Goal: Feedback & Contribution: Contribute content

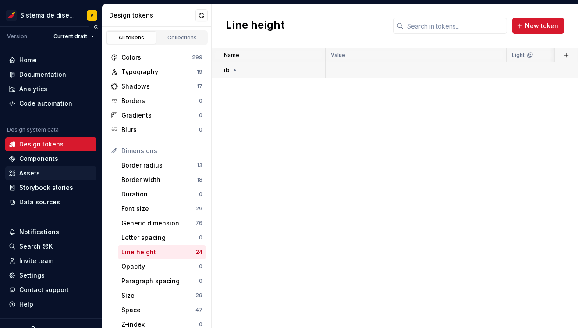
click at [32, 172] on div "Assets" at bounding box center [29, 173] width 21 height 9
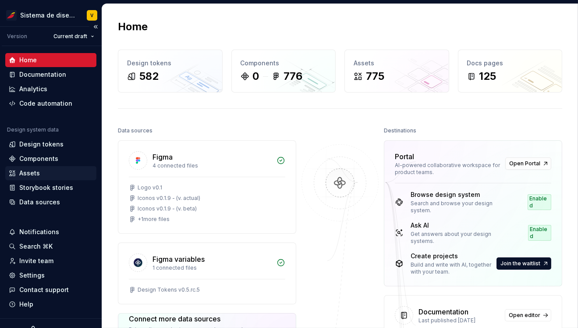
click at [36, 171] on div "Assets" at bounding box center [29, 173] width 21 height 9
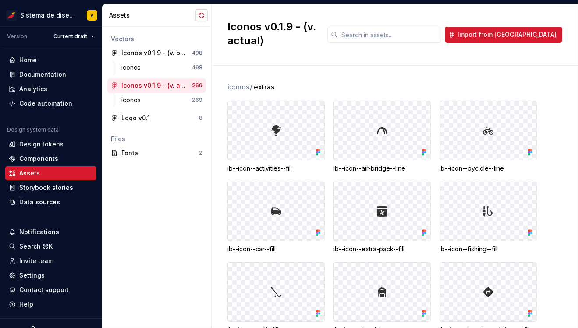
click at [203, 12] on button "button" at bounding box center [202, 15] width 12 height 12
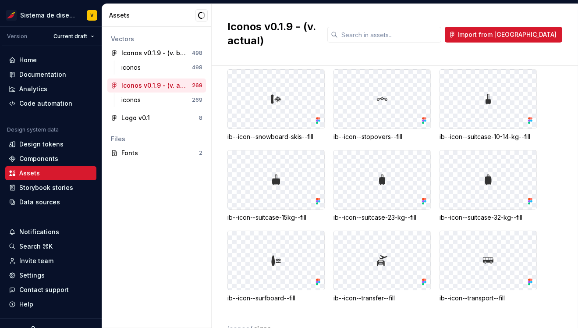
scroll to position [444, 0]
click at [204, 10] on button "button" at bounding box center [202, 15] width 12 height 12
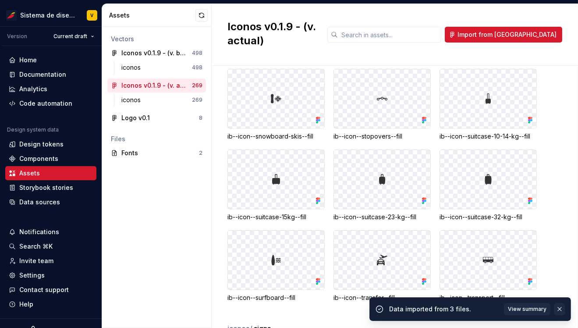
click at [559, 308] on button "button" at bounding box center [559, 309] width 11 height 12
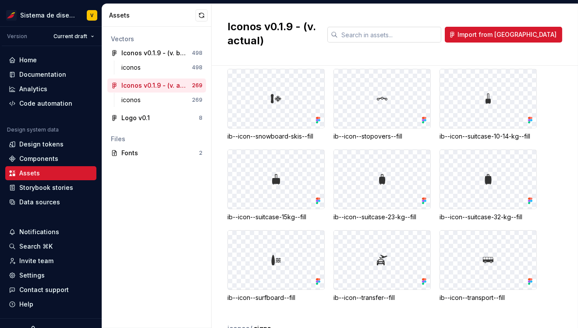
click at [404, 32] on input "text" at bounding box center [389, 35] width 103 height 16
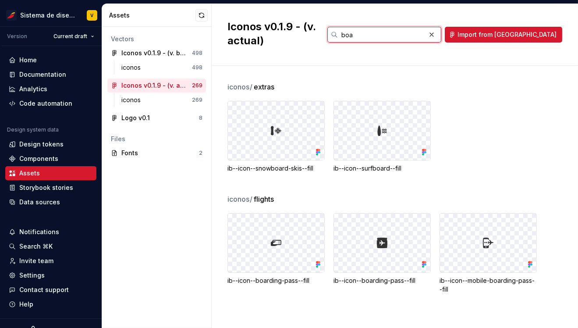
scroll to position [0, 0]
type input "boarding"
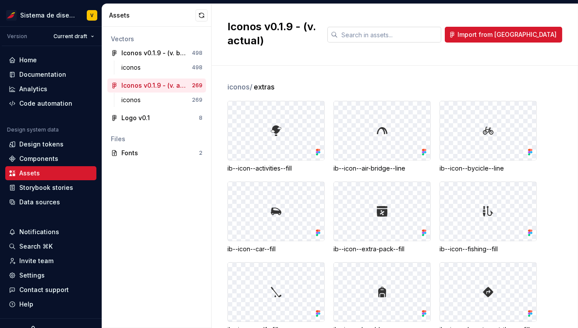
click at [404, 27] on input "text" at bounding box center [389, 35] width 103 height 16
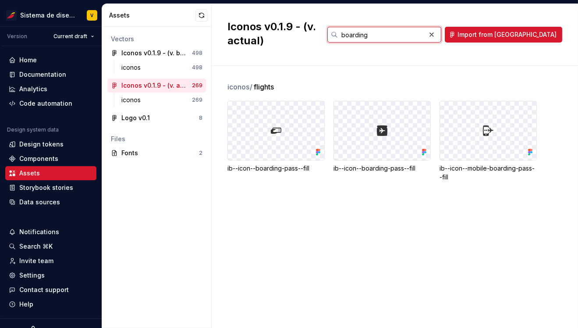
type input "boarding"
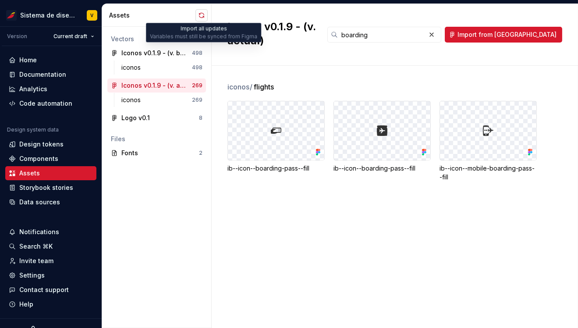
click at [197, 14] on button "button" at bounding box center [202, 15] width 12 height 12
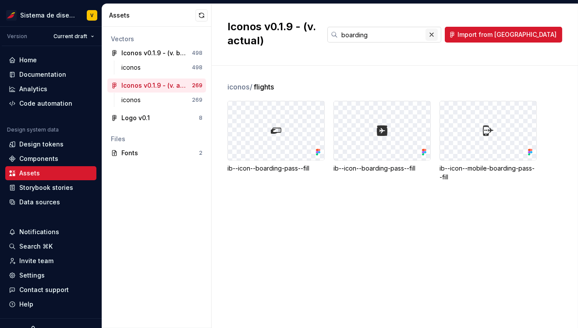
click at [438, 28] on button "button" at bounding box center [432, 34] width 12 height 12
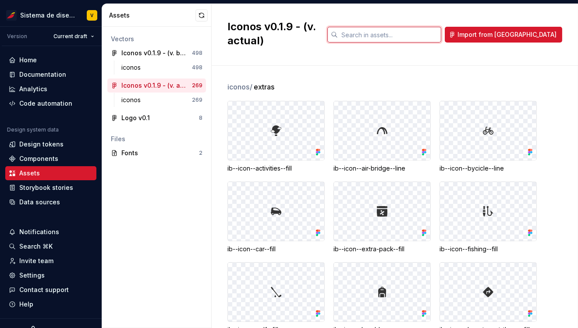
click at [403, 28] on input "text" at bounding box center [389, 35] width 103 height 16
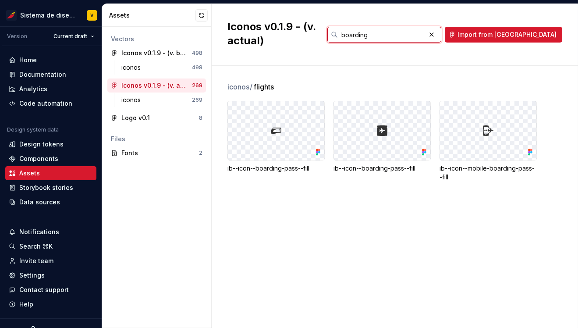
type input "boarding"
click at [199, 15] on button "button" at bounding box center [202, 15] width 12 height 12
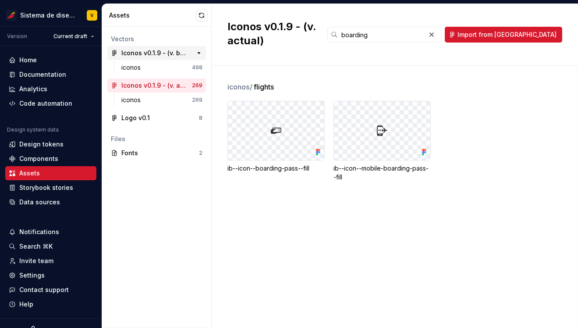
click at [152, 52] on div "Iconos v0.1.9 - (v. beta)" at bounding box center [153, 53] width 65 height 9
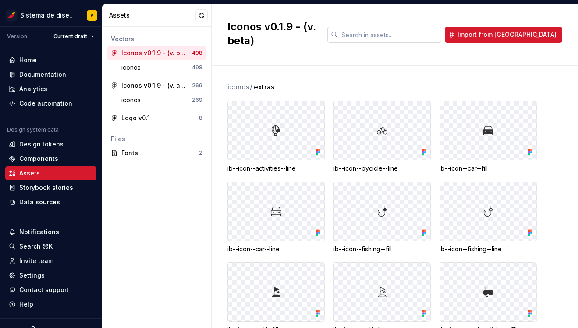
click at [411, 28] on input "text" at bounding box center [389, 35] width 103 height 16
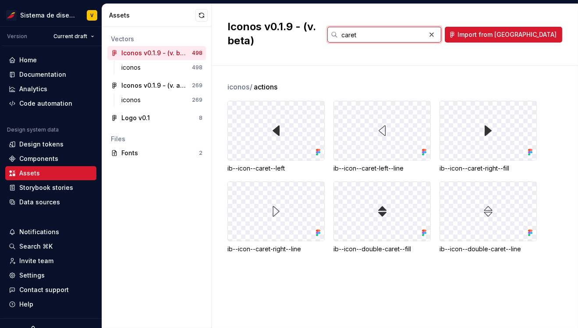
type input "caret"
drag, startPoint x: 363, startPoint y: 155, endPoint x: 409, endPoint y: 155, distance: 46.5
click at [409, 164] on div "ib--icon--caret-left--line" at bounding box center [382, 168] width 97 height 9
drag, startPoint x: 246, startPoint y: 155, endPoint x: 295, endPoint y: 154, distance: 49.1
click at [296, 164] on div "ib--icon--caret--left" at bounding box center [276, 168] width 97 height 9
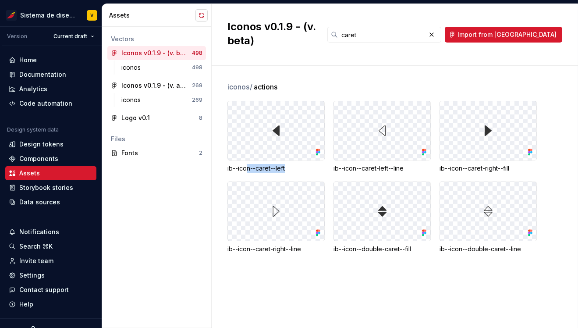
click at [201, 16] on button "button" at bounding box center [202, 15] width 12 height 12
click at [274, 277] on div "iconos / actions ib--icon--caret--left ib--icon--caret-left--line ib--icon--car…" at bounding box center [403, 197] width 351 height 262
click at [409, 28] on input "caret" at bounding box center [382, 35] width 88 height 16
click at [201, 15] on button "button" at bounding box center [202, 15] width 12 height 12
click at [438, 28] on button "button" at bounding box center [432, 34] width 12 height 12
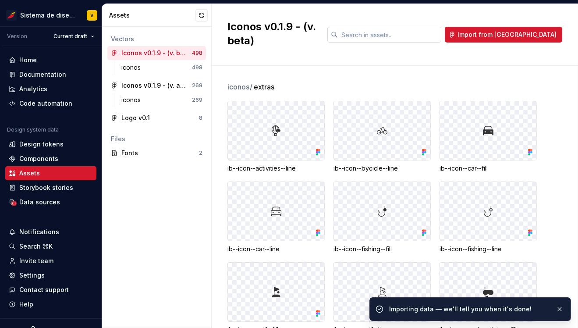
click at [427, 30] on input "text" at bounding box center [389, 35] width 103 height 16
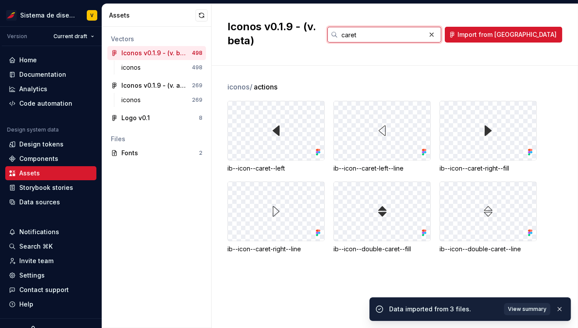
type input "caret"
click at [523, 310] on span "View summary" at bounding box center [527, 309] width 39 height 7
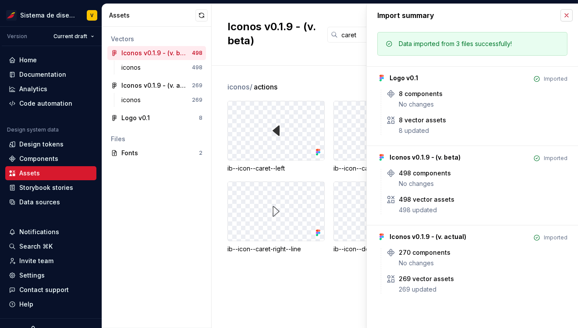
click at [563, 16] on button "button" at bounding box center [567, 15] width 12 height 12
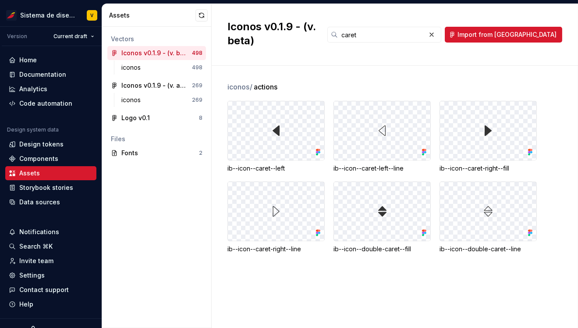
click at [280, 164] on div "ib--icon--caret--left" at bounding box center [276, 168] width 97 height 9
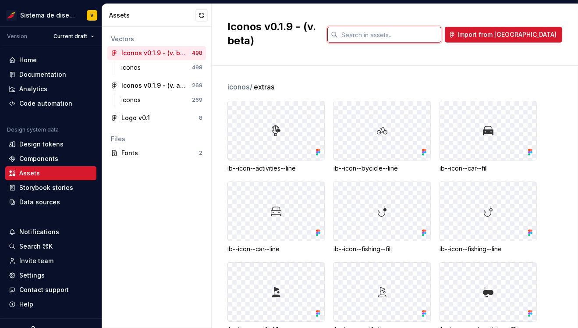
click at [402, 31] on input "text" at bounding box center [389, 35] width 103 height 16
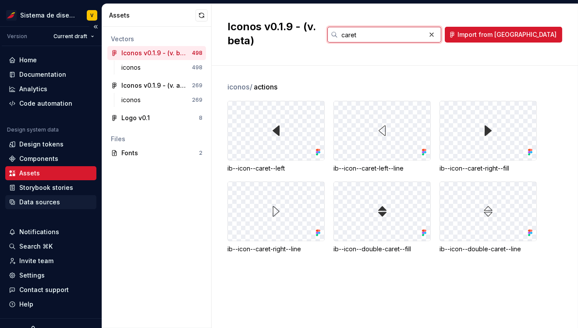
type input "caret"
click at [42, 200] on div "Data sources" at bounding box center [39, 202] width 41 height 9
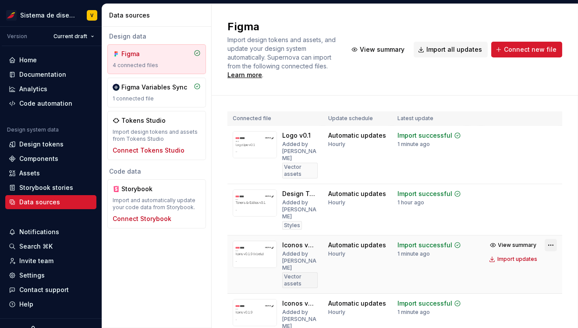
click at [549, 228] on html "Sistema de diseño Iberia V Version Current draft Home Documentation Analytics C…" at bounding box center [289, 164] width 578 height 328
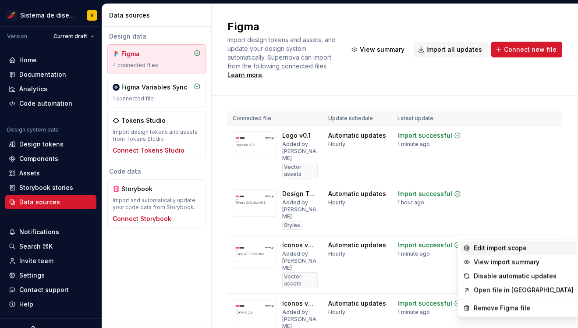
click at [487, 247] on div "Edit import scope" at bounding box center [524, 248] width 100 height 9
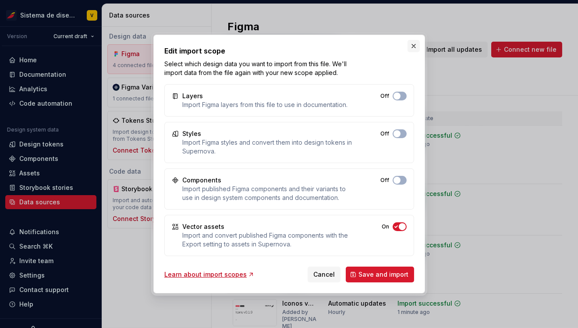
click at [415, 45] on button "button" at bounding box center [414, 46] width 12 height 12
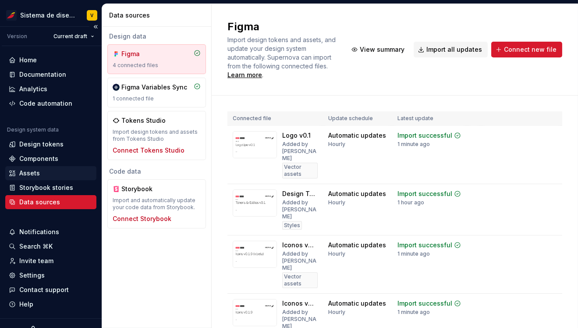
click at [29, 172] on div "Assets" at bounding box center [29, 173] width 21 height 9
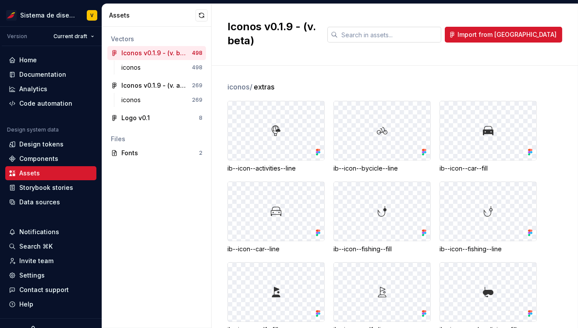
click at [397, 28] on input "text" at bounding box center [389, 35] width 103 height 16
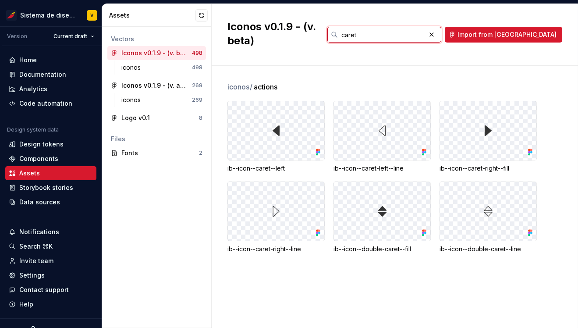
type input "caret"
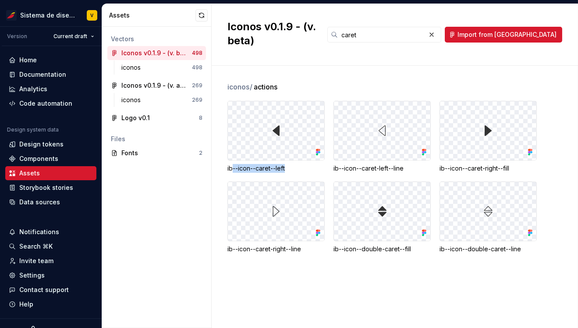
drag, startPoint x: 231, startPoint y: 154, endPoint x: 294, endPoint y: 154, distance: 62.3
click at [294, 164] on div "ib--icon--caret--left" at bounding box center [276, 168] width 97 height 9
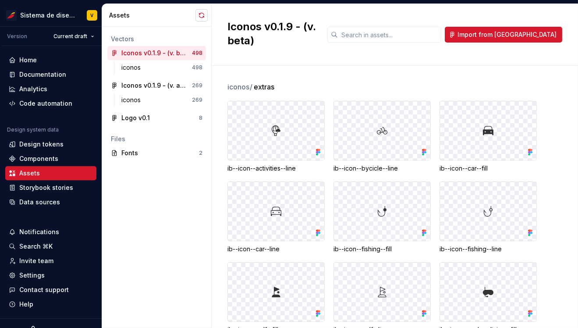
click at [199, 14] on button "button" at bounding box center [202, 15] width 12 height 12
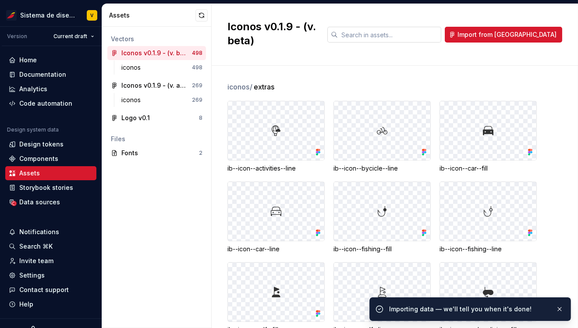
click at [402, 27] on input "text" at bounding box center [389, 35] width 103 height 16
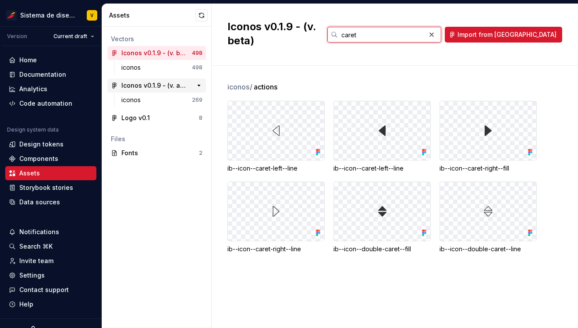
type input "caret"
click at [148, 83] on div "Iconos v0.1.9 - (v. actual)" at bounding box center [153, 85] width 65 height 9
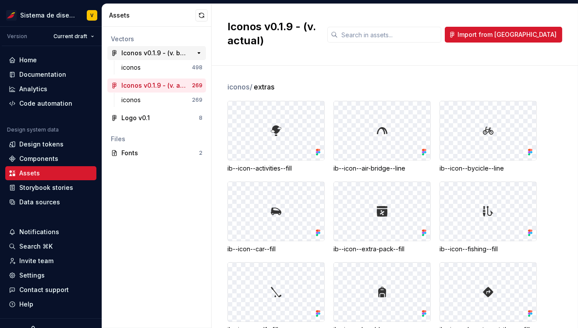
click at [152, 53] on div "Iconos v0.1.9 - (v. beta)" at bounding box center [153, 53] width 65 height 9
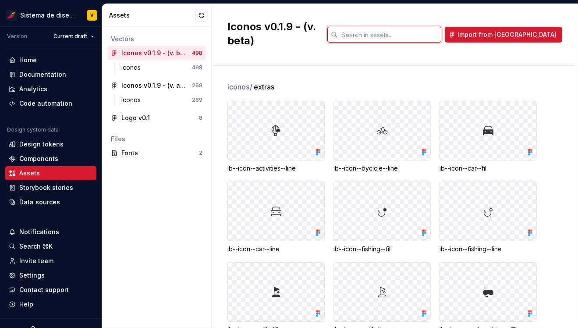
click at [399, 28] on input "text" at bounding box center [389, 35] width 103 height 16
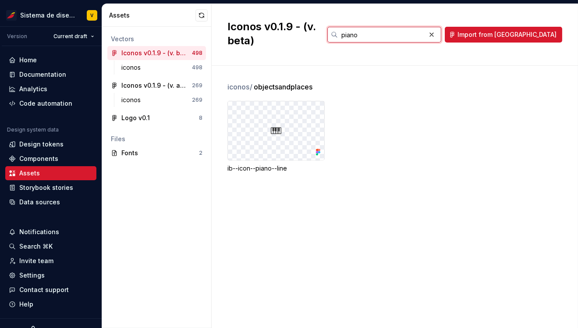
type input "piano"
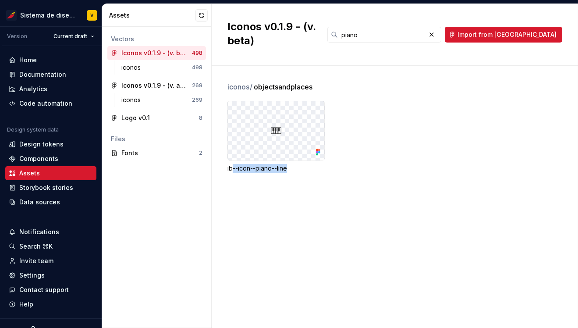
drag, startPoint x: 231, startPoint y: 154, endPoint x: 310, endPoint y: 153, distance: 79.4
click at [310, 164] on div "ib--icon--piano--line" at bounding box center [276, 168] width 97 height 9
click at [267, 164] on div "ib--icon--piano--line" at bounding box center [276, 168] width 97 height 9
drag, startPoint x: 228, startPoint y: 154, endPoint x: 309, endPoint y: 154, distance: 81.6
click at [309, 164] on div "ib--icon--piano--line" at bounding box center [276, 168] width 97 height 9
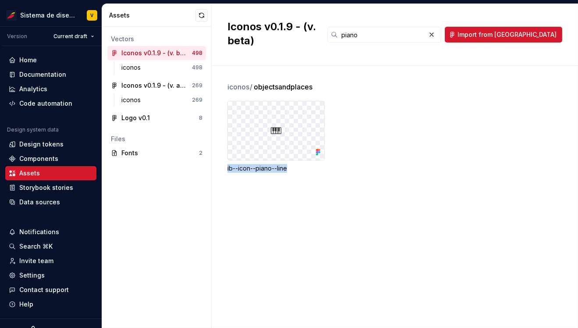
click at [310, 185] on div "iconos / objectsandplaces ib--icon--piano--line" at bounding box center [403, 197] width 351 height 262
click at [438, 28] on button "button" at bounding box center [432, 34] width 12 height 12
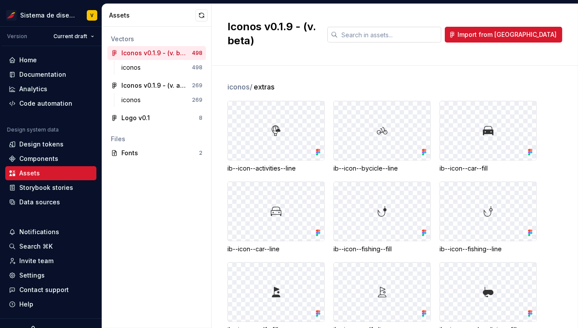
click at [401, 30] on input "text" at bounding box center [389, 35] width 103 height 16
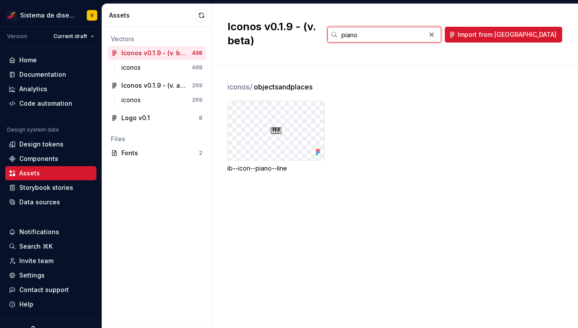
type input "piano"
click at [201, 13] on button "button" at bounding box center [202, 15] width 12 height 12
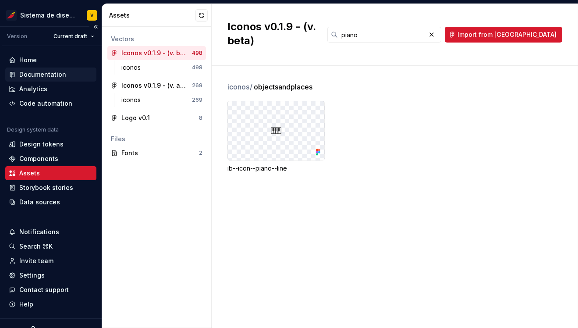
click at [36, 76] on div "Documentation" at bounding box center [42, 74] width 47 height 9
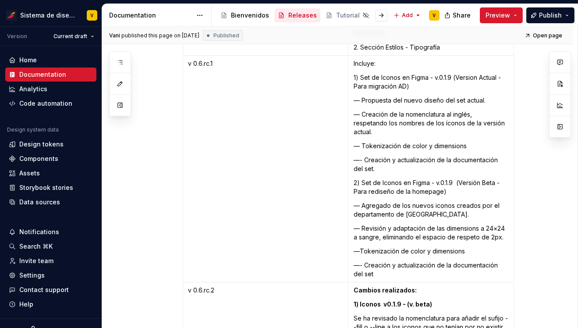
scroll to position [5574, 0]
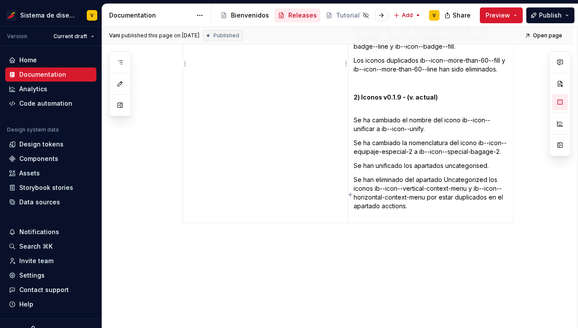
click at [269, 160] on td "v 0.6.rc.2" at bounding box center [265, 92] width 165 height 262
click at [392, 191] on p "Se han eliminado del apartado Uncategorized los iconos ib--icon--vertical-conte…" at bounding box center [431, 197] width 155 height 44
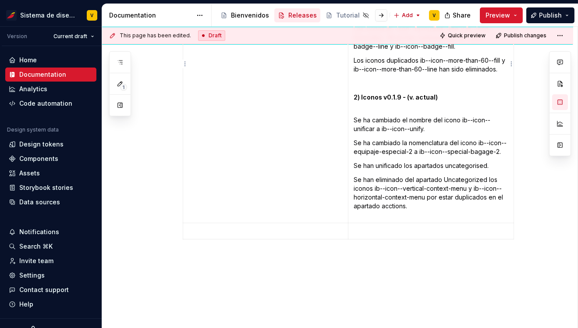
type textarea "*"
click at [264, 227] on p at bounding box center [266, 231] width 154 height 9
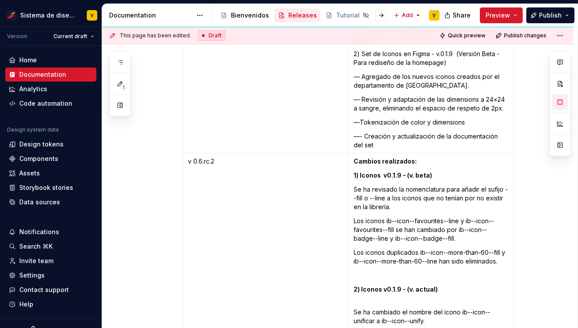
scroll to position [5275, 0]
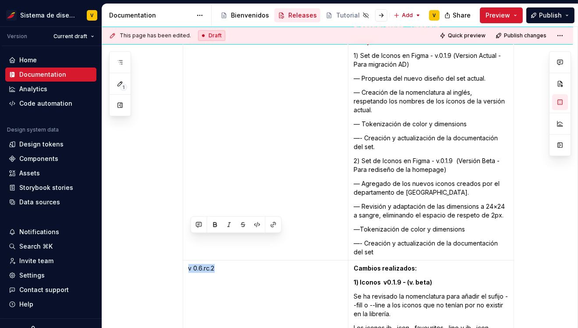
drag, startPoint x: 189, startPoint y: 240, endPoint x: 228, endPoint y: 240, distance: 38.6
copy p "v 0.6.rc.2"
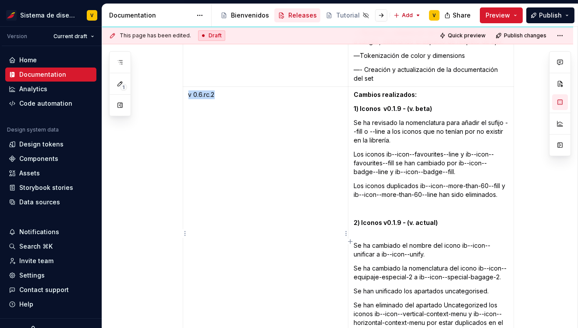
scroll to position [5543, 0]
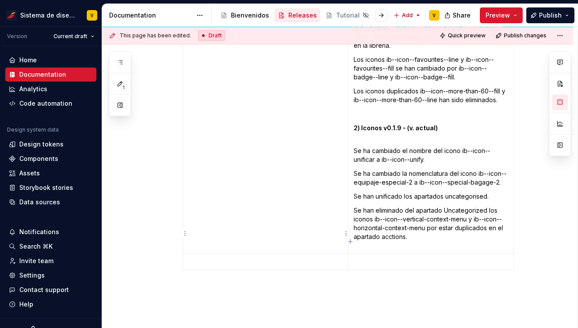
click at [198, 257] on p at bounding box center [266, 261] width 154 height 9
paste div
click at [371, 257] on p at bounding box center [431, 261] width 155 height 9
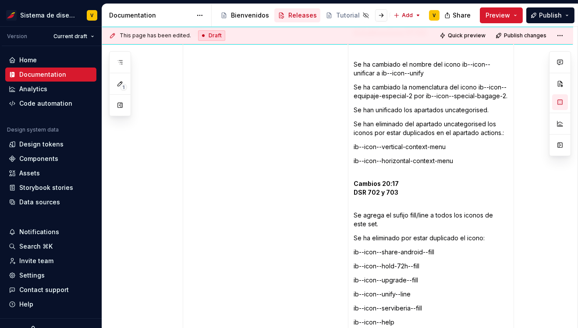
scroll to position [5754, 0]
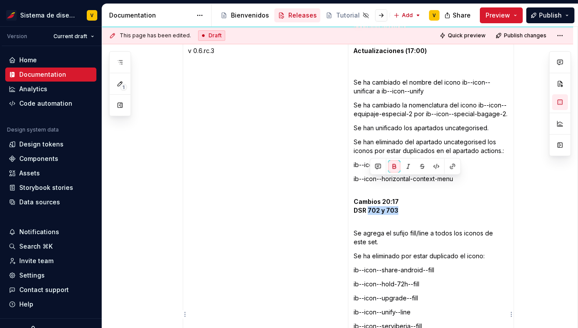
drag, startPoint x: 371, startPoint y: 180, endPoint x: 402, endPoint y: 180, distance: 30.7
click at [402, 189] on p "Cambios 20:17 DSR 702 y 703" at bounding box center [431, 206] width 155 height 35
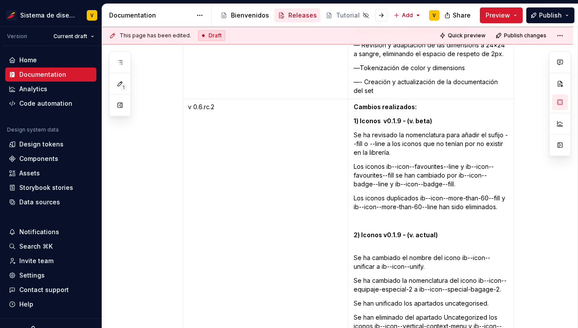
scroll to position [5396, 0]
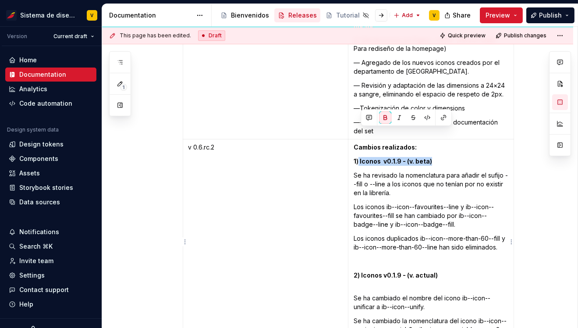
drag, startPoint x: 362, startPoint y: 132, endPoint x: 442, endPoint y: 132, distance: 80.2
click at [442, 157] on p "1) Iconos v0.1.9 - (v. beta)" at bounding box center [431, 161] width 155 height 9
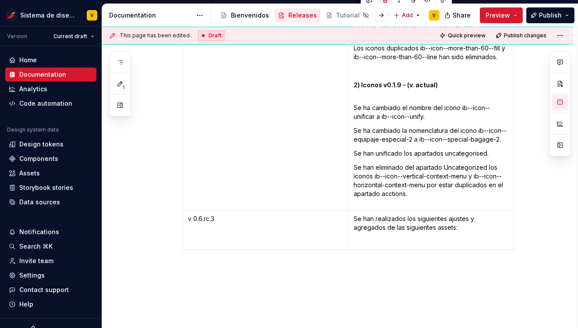
scroll to position [5612, 0]
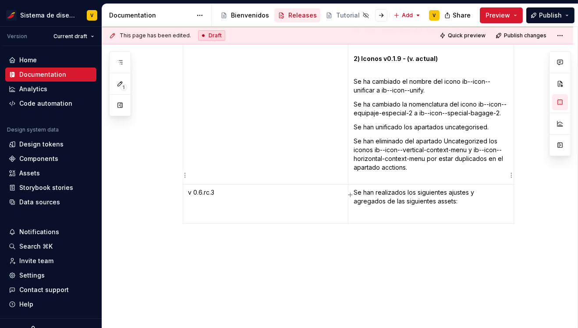
click at [373, 211] on p at bounding box center [431, 215] width 155 height 9
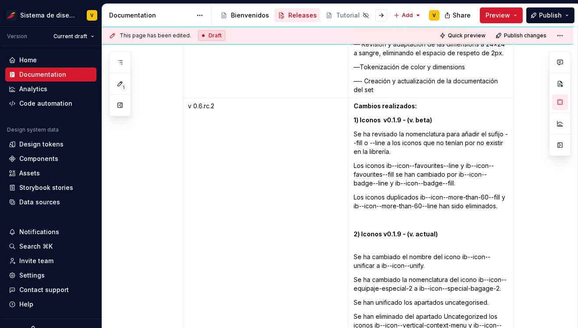
scroll to position [5424, 0]
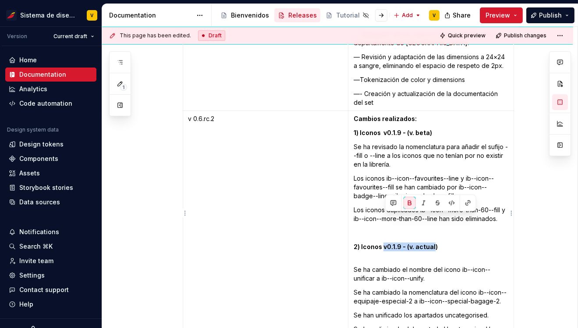
drag, startPoint x: 386, startPoint y: 220, endPoint x: 436, endPoint y: 220, distance: 50.0
click at [436, 243] on strong "2) Iconos v0.1.9 - (v. actual)" at bounding box center [396, 246] width 84 height 7
copy strong "Iconos v0.1.9 - (v. actual)"
drag, startPoint x: 363, startPoint y: 218, endPoint x: 443, endPoint y: 217, distance: 79.8
click at [443, 242] on p "2) Iconos v0.1.9 - (v. actual)" at bounding box center [431, 251] width 155 height 18
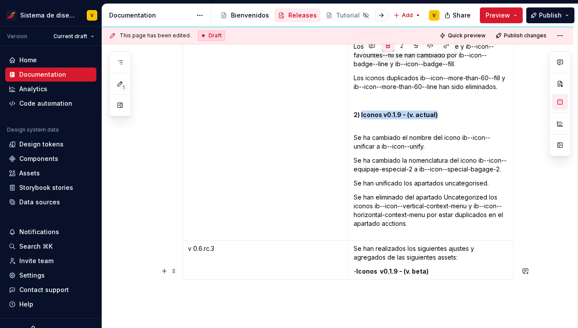
scroll to position [5612, 0]
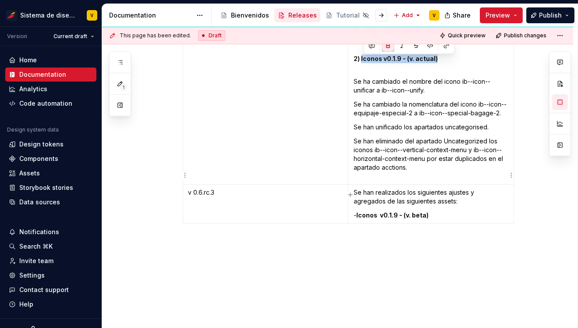
click at [442, 211] on p "- Iconos v0.1.9 - (v. beta)" at bounding box center [431, 215] width 155 height 9
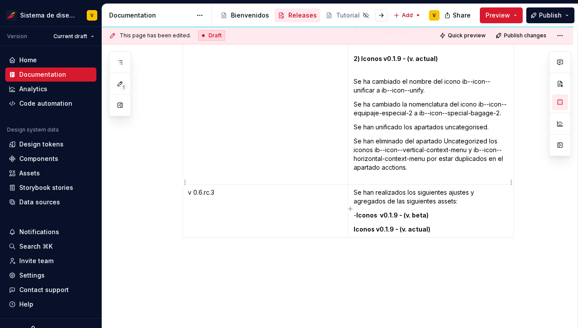
click at [355, 201] on td "Se han realizados los siguientes ajustes y agregados de las siguientes assets: …" at bounding box center [431, 211] width 166 height 53
click at [463, 225] on p "- Iconos v0.1.9 - (v. actual)" at bounding box center [431, 229] width 155 height 9
click at [361, 225] on strong "- Iconos v0.1.9 - (v. actual)" at bounding box center [394, 228] width 81 height 7
type textarea "*"
click at [381, 239] on p "DSR:" at bounding box center [431, 243] width 155 height 9
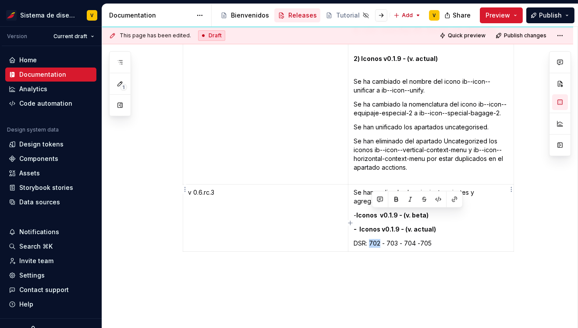
drag, startPoint x: 371, startPoint y: 217, endPoint x: 382, endPoint y: 217, distance: 11.0
click at [382, 239] on p "DSR: 702 - 703 - 704 -705" at bounding box center [431, 243] width 155 height 9
click at [454, 198] on button "button" at bounding box center [455, 199] width 12 height 12
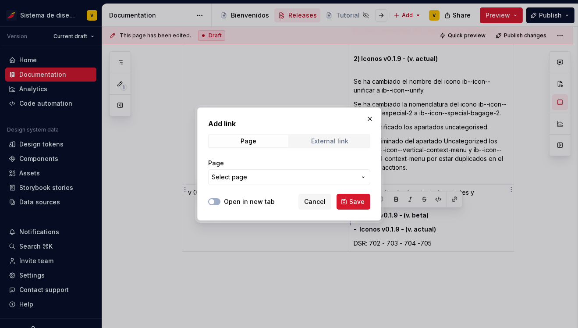
click at [325, 135] on div "Page External link" at bounding box center [289, 141] width 162 height 14
click at [335, 137] on span "External link" at bounding box center [329, 141] width 79 height 12
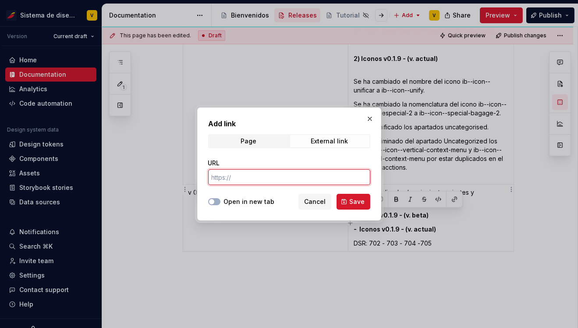
click at [238, 175] on input "URL" at bounding box center [289, 177] width 162 height 16
paste input "https://transform.atlassian.net/browse/DSR-702"
type input "https://transform.atlassian.net/browse/DSR-702"
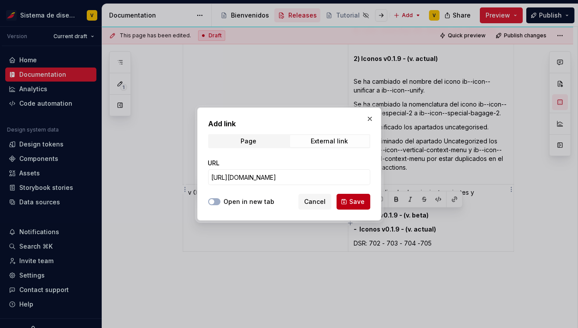
click at [357, 201] on span "Save" at bounding box center [356, 201] width 15 height 9
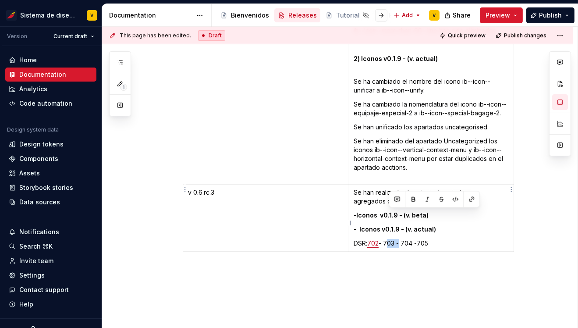
drag, startPoint x: 388, startPoint y: 216, endPoint x: 401, endPoint y: 216, distance: 12.7
click at [401, 239] on p "DSR: 702 - 703 - 704 -705" at bounding box center [431, 243] width 155 height 9
type textarea "*"
click at [471, 199] on button "button" at bounding box center [472, 199] width 12 height 12
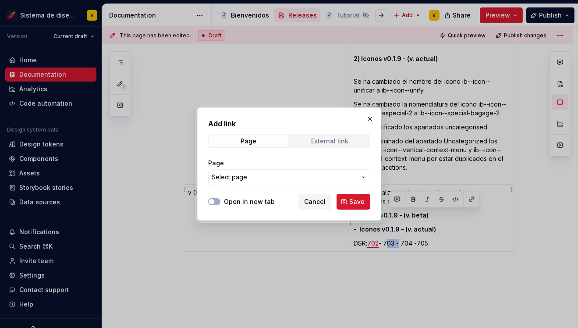
click at [335, 141] on div "External link" at bounding box center [329, 141] width 37 height 7
click at [253, 174] on input "URL" at bounding box center [289, 177] width 162 height 16
click at [327, 140] on div "External link" at bounding box center [329, 141] width 37 height 7
click at [241, 174] on input "URL" at bounding box center [289, 177] width 162 height 16
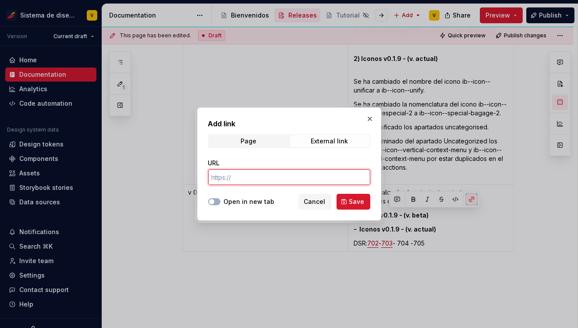
paste input "https://transform.atlassian.net/browse/DSR-703"
type input "https://transform.atlassian.net/browse/DSR-703"
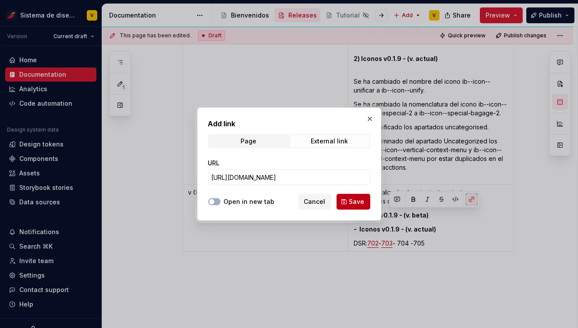
click at [354, 203] on span "Save" at bounding box center [356, 201] width 15 height 9
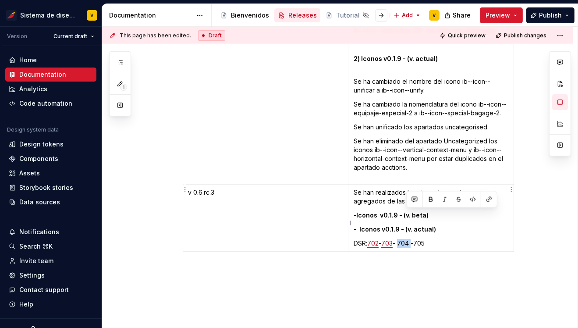
drag, startPoint x: 407, startPoint y: 215, endPoint x: 419, endPoint y: 215, distance: 12.3
click at [419, 239] on p "DSR: 702 - 703 - 704 -705" at bounding box center [431, 243] width 155 height 9
type textarea "*"
click at [411, 239] on p "DSR: 702 - 703 - 704 -705" at bounding box center [431, 243] width 155 height 9
drag, startPoint x: 407, startPoint y: 214, endPoint x: 417, endPoint y: 214, distance: 10.1
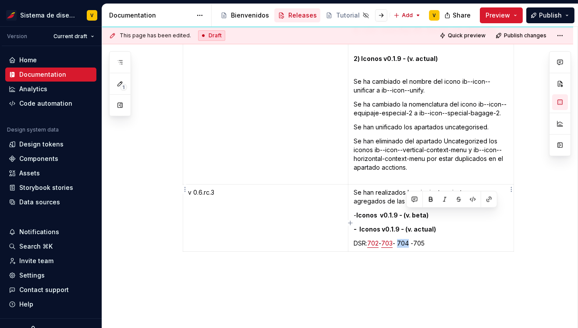
click at [417, 239] on p "DSR: 702 - 703 - 704 -705" at bounding box center [431, 243] width 155 height 9
click at [488, 199] on button "button" at bounding box center [489, 199] width 12 height 12
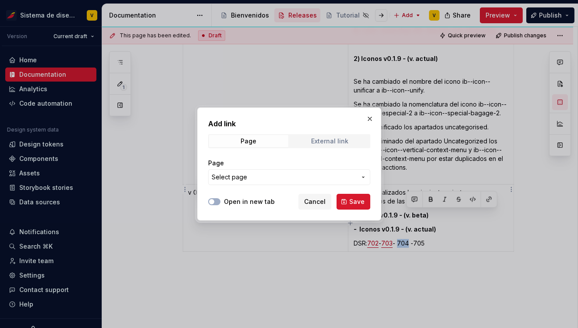
click at [325, 141] on div "External link" at bounding box center [329, 141] width 37 height 7
click at [239, 179] on input "URL" at bounding box center [289, 177] width 162 height 16
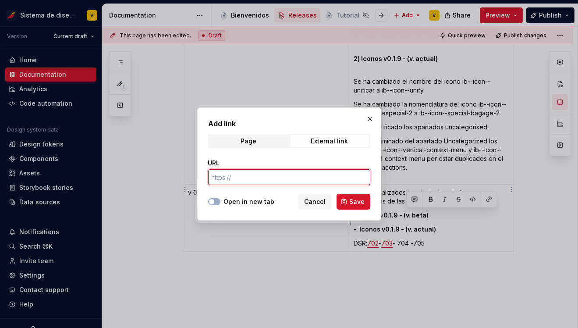
paste input "https://transform.atlassian.net/browse/DSR-704"
type input "https://transform.atlassian.net/browse/DSR-704"
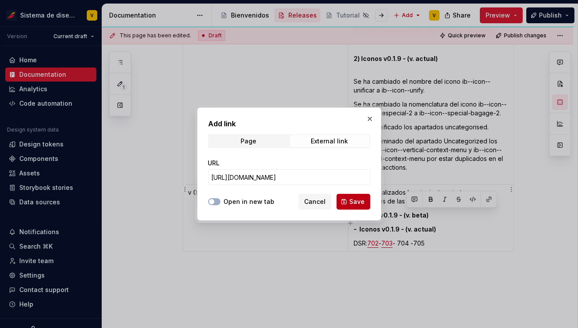
click at [352, 198] on span "Save" at bounding box center [356, 201] width 15 height 9
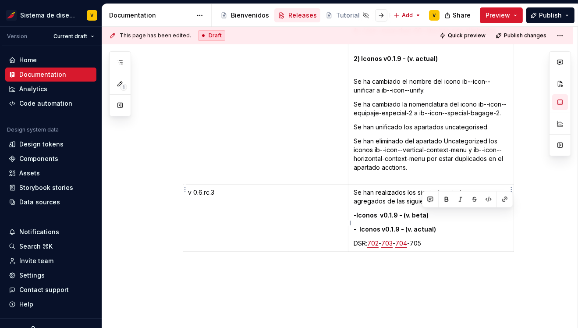
drag, startPoint x: 422, startPoint y: 214, endPoint x: 434, endPoint y: 214, distance: 12.7
click at [434, 239] on p "DSR: 702 - 703 - 704 -705" at bounding box center [431, 243] width 155 height 9
type textarea "*"
click at [502, 198] on button "button" at bounding box center [505, 199] width 12 height 12
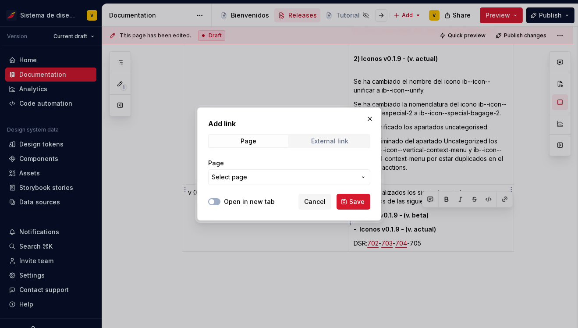
click at [320, 139] on div "External link" at bounding box center [329, 141] width 37 height 7
click at [231, 178] on input "URL" at bounding box center [289, 177] width 162 height 16
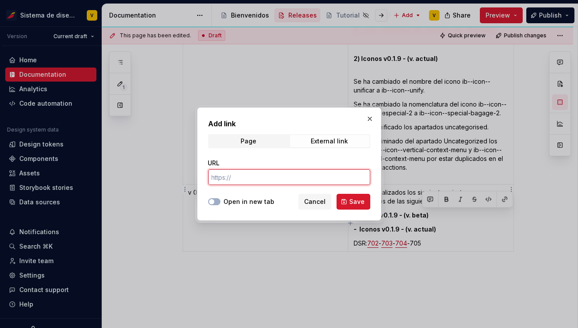
paste input "https://transform.atlassian.net/browse/DSR-705"
type input "https://transform.atlassian.net/browse/DSR-705"
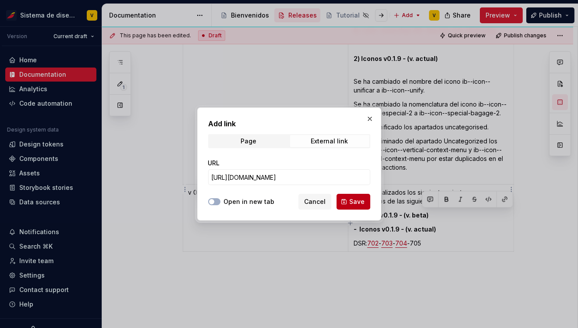
click at [349, 200] on button "Save" at bounding box center [354, 202] width 34 height 16
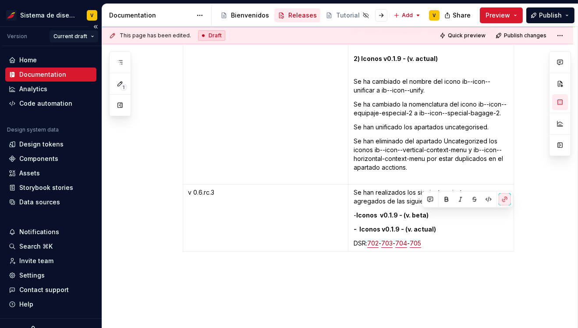
click at [94, 39] on html "Sistema de diseño Iberia V Version Current draft Home Documentation Analytics C…" at bounding box center [289, 164] width 578 height 328
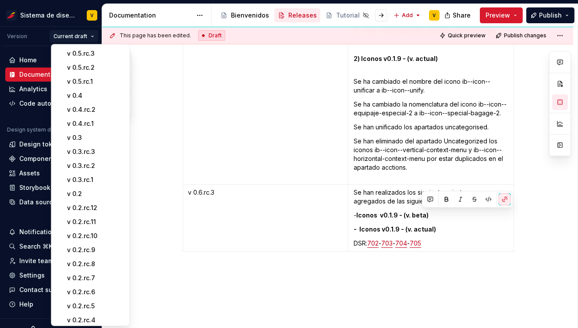
scroll to position [189, 0]
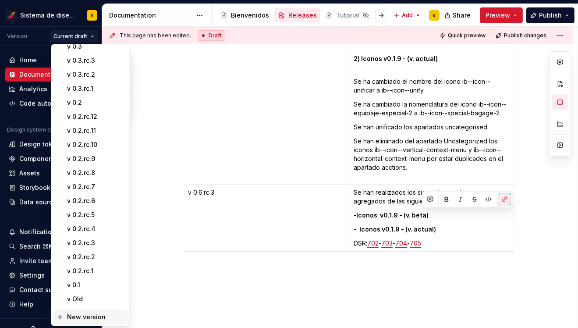
click at [83, 316] on div "New version" at bounding box center [95, 317] width 57 height 9
type textarea "*"
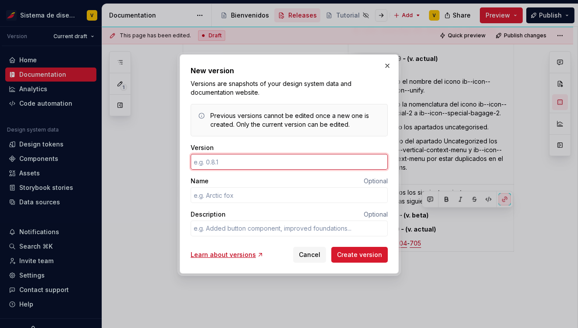
click at [207, 166] on input "Version" at bounding box center [289, 162] width 197 height 16
type input "0.2.rc.6"
type textarea "*"
click at [202, 163] on input "0.2.rc.6" at bounding box center [289, 162] width 197 height 16
drag, startPoint x: 204, startPoint y: 165, endPoint x: 237, endPoint y: 165, distance: 32.9
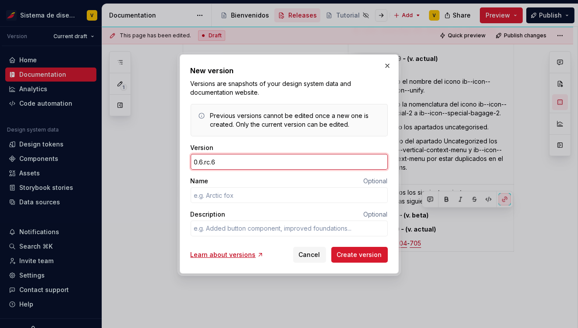
click at [236, 165] on input "0.6.rc.6" at bounding box center [289, 162] width 197 height 16
type input "0.6.rc.3"
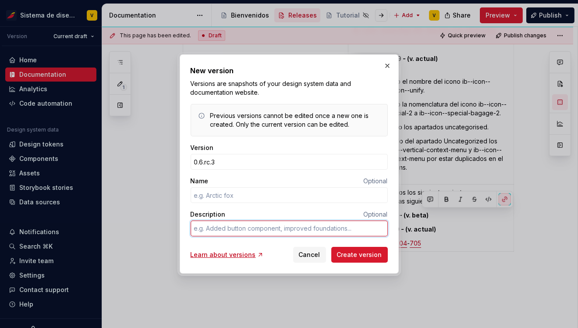
click at [205, 227] on textarea "Description" at bounding box center [289, 229] width 197 height 16
drag, startPoint x: 310, startPoint y: 64, endPoint x: 222, endPoint y: 64, distance: 87.7
click at [222, 64] on div "New version Versions are snapshots of your design system data and documentation…" at bounding box center [289, 163] width 219 height 219
click at [215, 228] on textarea "Description" at bounding box center [289, 229] width 197 height 16
type textarea "*"
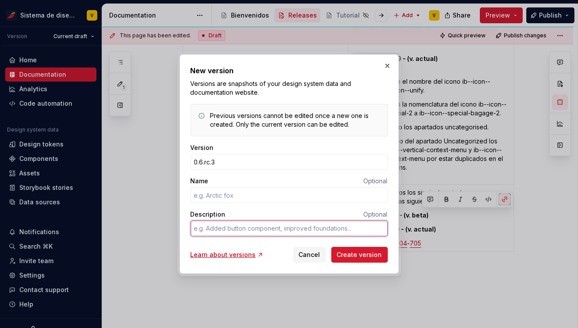
type textarea "7"
type textarea "*"
type textarea "70"
type textarea "*"
type textarea "7"
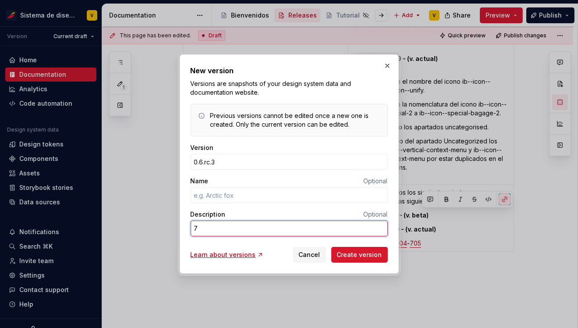
type textarea "*"
type textarea "D"
type textarea "*"
type textarea "DS"
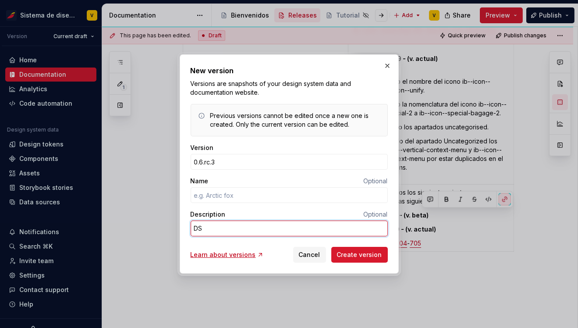
type textarea "*"
type textarea "DSR"
type textarea "*"
type textarea "DSR"
type textarea "*"
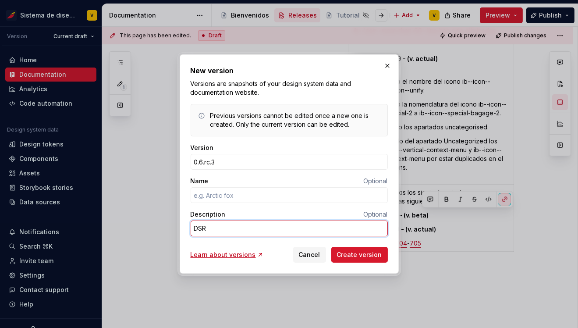
type textarea "DSR 7"
type textarea "*"
type textarea "DSR 70"
type textarea "*"
type textarea "DSR 702"
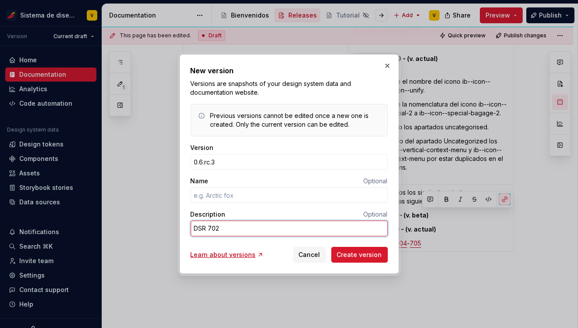
type textarea "*"
type textarea "DSR 702 -"
type textarea "*"
type textarea "DSR 702 -"
type textarea "*"
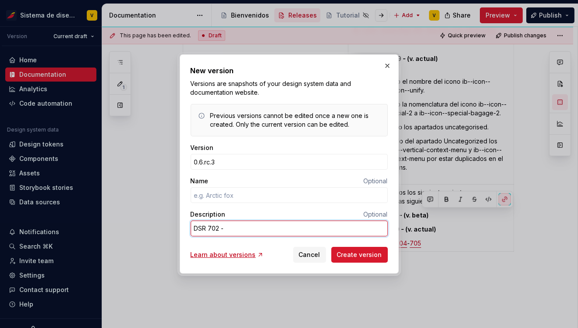
type textarea "DSR 702 - 7"
type textarea "*"
type textarea "DSR 702 - 70"
type textarea "*"
type textarea "DSR 702 - 703"
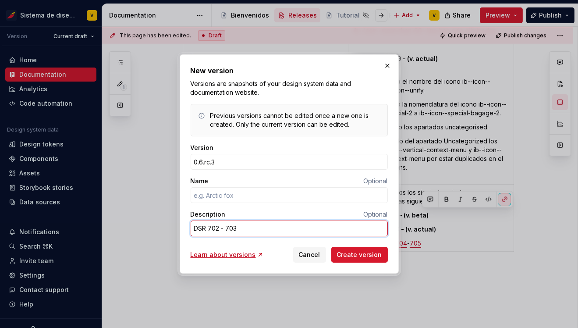
type textarea "*"
type textarea "DSR 702 - 703"
type textarea "*"
type textarea "DSR 702 - 703 -"
type textarea "*"
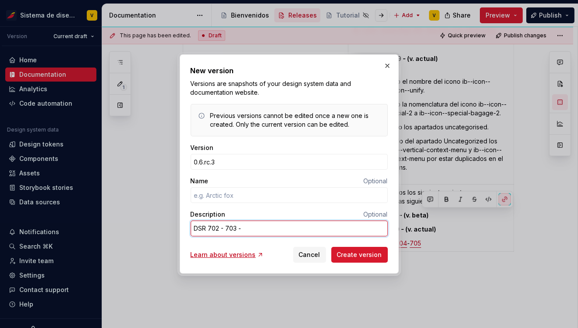
type textarea "DSR 702 - 703 -"
type textarea "*"
type textarea "DSR 702 - 703 - 0"
type textarea "*"
type textarea "DSR 702 - 703 -"
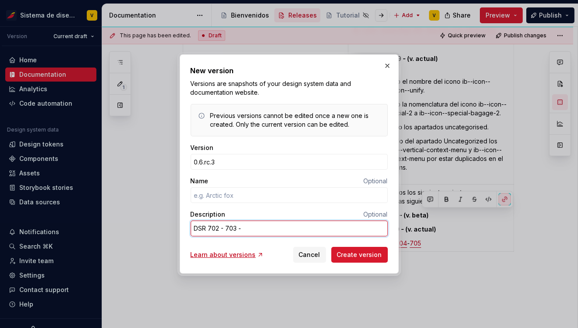
type textarea "*"
type textarea "DSR 702 - 703 - 0"
type textarea "*"
type textarea "DSR 702 - 703 -"
type textarea "*"
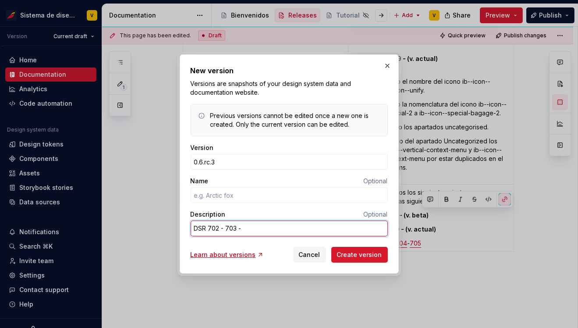
type textarea "DSR 702 - 703 - 7"
type textarea "*"
type textarea "DSR 702 - 703 - 70"
type textarea "*"
type textarea "DSR 702 - 703 - 704"
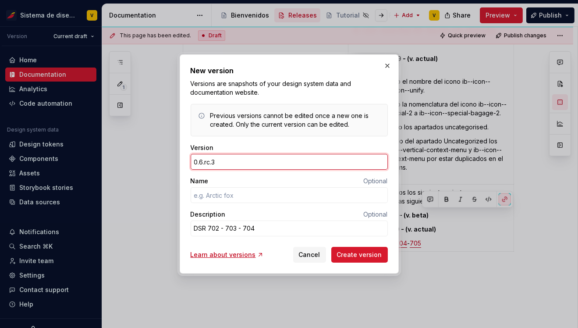
click at [217, 163] on input "0.6.rc.3" at bounding box center [289, 162] width 197 height 16
type input "0.6"
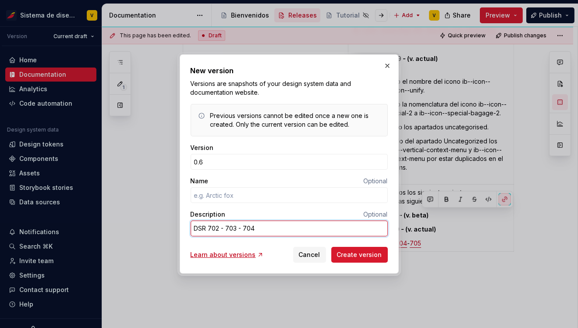
click at [263, 231] on textarea "DSR 702 - 703 - 704" at bounding box center [289, 229] width 197 height 16
type textarea "*"
type textarea "DSR 702 - 703 - 704"
type textarea "*"
type textarea "DSR 702 - 703 - 704 -"
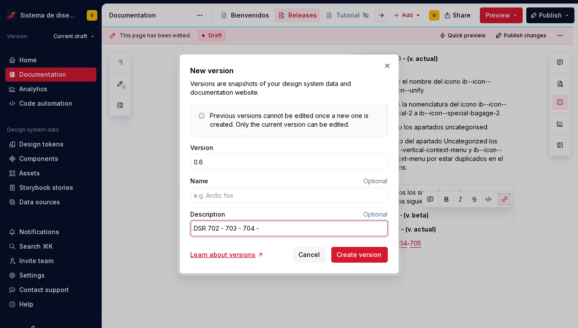
type textarea "*"
type textarea "DSR 702 - 703 - 704 -"
type textarea "*"
type textarea "DSR 702 - 703 - 704 - 7"
type textarea "*"
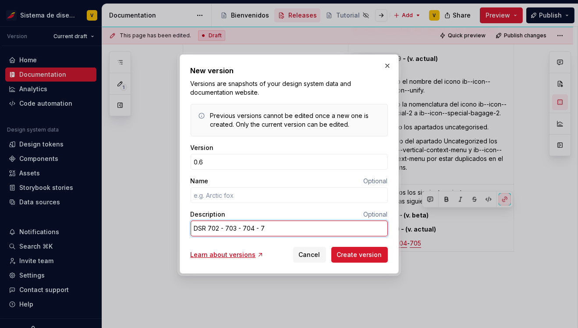
type textarea "DSR 702 - 703 - 704 - 70"
type textarea "*"
click at [289, 230] on textarea "DSR 702 - 703 - 704 - 705" at bounding box center [289, 229] width 197 height 16
type textarea "DSR 702 - 703 - 704 - 705"
click at [307, 247] on button "Cancel" at bounding box center [309, 255] width 33 height 16
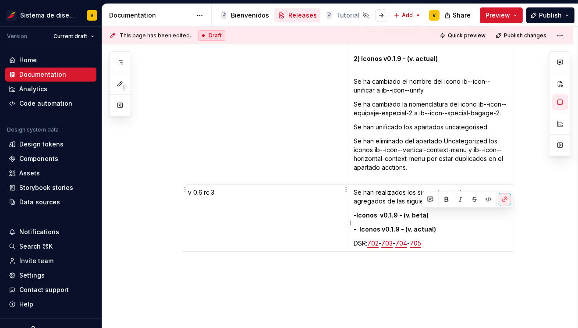
click at [282, 185] on td "v 0.6.rc.3" at bounding box center [265, 218] width 165 height 67
click at [463, 188] on p "Se han realizados los siguientes ajustes y agregados de las siguientes assets:" at bounding box center [431, 197] width 155 height 18
click at [454, 239] on p "DSR: 702 - 703 - 704 - 705" at bounding box center [431, 243] width 155 height 9
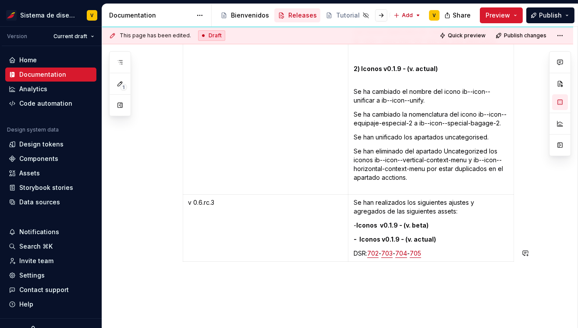
scroll to position [5641, 0]
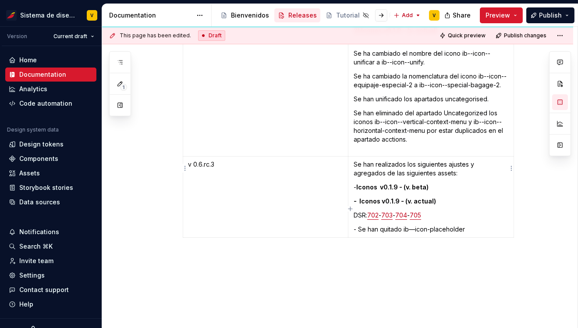
click at [413, 225] on p "- Se han quitado ib—icon-placeholder" at bounding box center [431, 229] width 155 height 9
click at [416, 225] on p "- Se han quitado ib—icon-placeholder" at bounding box center [431, 229] width 155 height 9
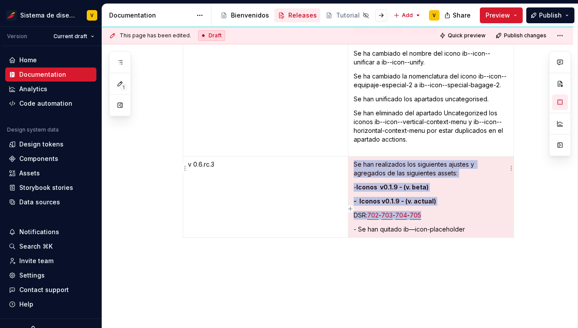
drag, startPoint x: 475, startPoint y: 202, endPoint x: 397, endPoint y: 203, distance: 77.6
click at [397, 225] on p "- Se han quitado ib—icon-placeholder" at bounding box center [431, 229] width 155 height 9
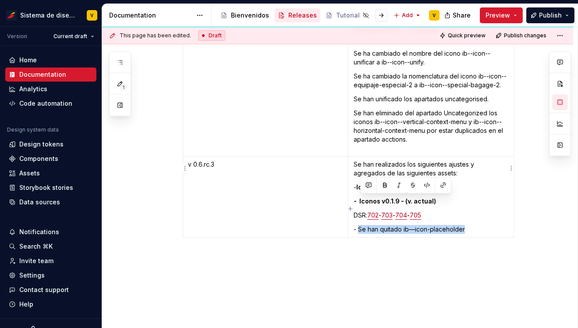
drag, startPoint x: 361, startPoint y: 201, endPoint x: 478, endPoint y: 202, distance: 117.5
click at [478, 225] on p "- Se han quitado ib—icon-placeholder" at bounding box center [431, 229] width 155 height 9
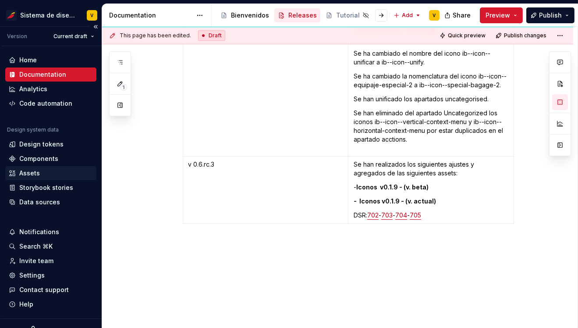
click at [28, 172] on div "Assets" at bounding box center [29, 173] width 21 height 9
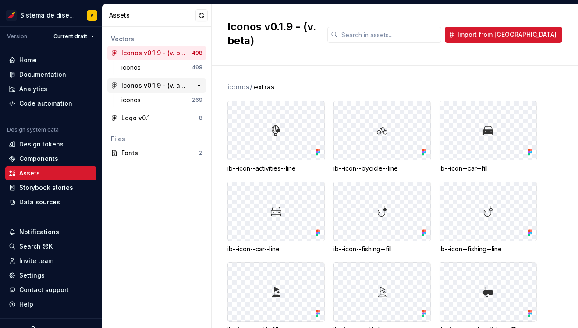
click at [136, 88] on div "Iconos v0.1.9 - (v. actual)" at bounding box center [153, 85] width 65 height 9
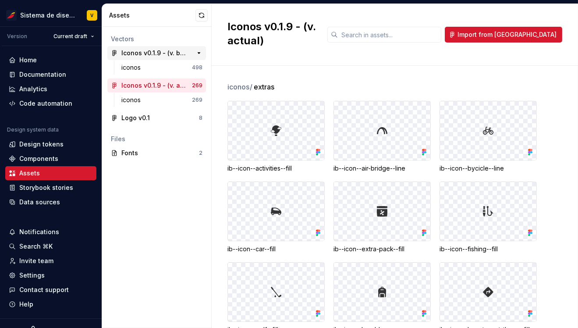
click at [136, 53] on div "Iconos v0.1.9 - (v. beta)" at bounding box center [153, 53] width 65 height 9
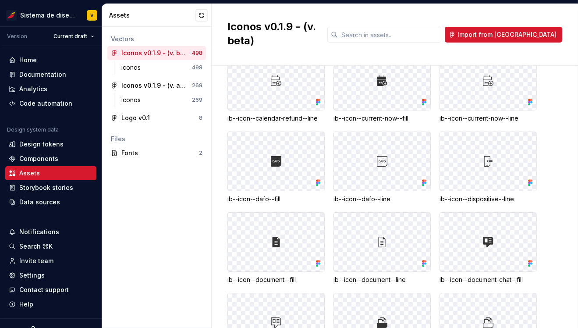
scroll to position [982, 0]
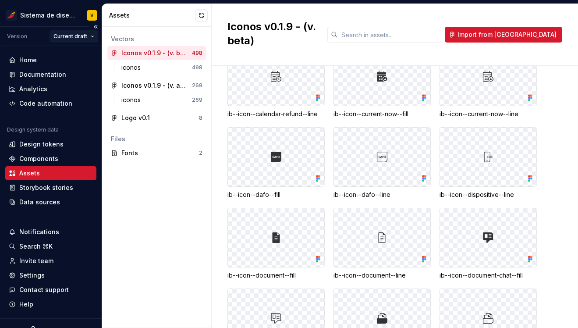
click at [77, 37] on html "Sistema de diseño Iberia V Version Current draft Home Documentation Analytics C…" at bounding box center [289, 164] width 578 height 328
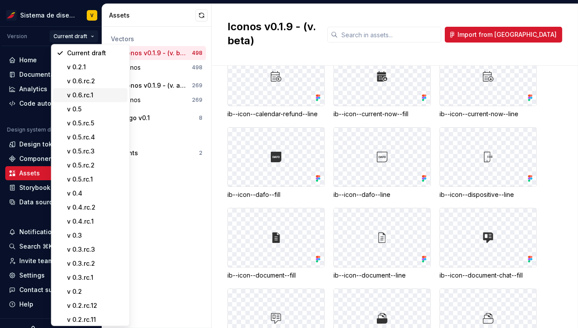
click at [98, 93] on div "v 0.6.rc.1" at bounding box center [95, 95] width 57 height 9
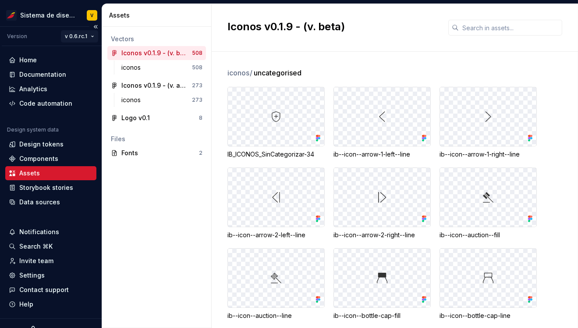
click at [78, 35] on html "Sistema de diseño Iberia V Version v 0.6.rc.1 Home Documentation Analytics Code…" at bounding box center [289, 164] width 578 height 328
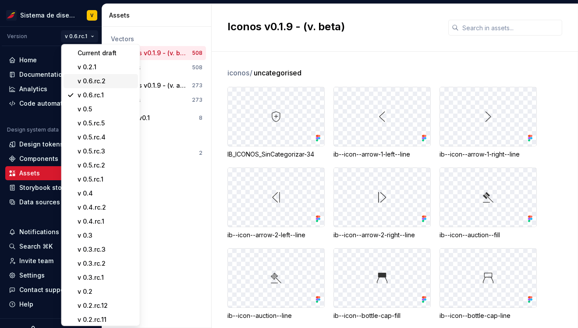
click at [88, 79] on div "v 0.6.rc.2" at bounding box center [106, 81] width 57 height 9
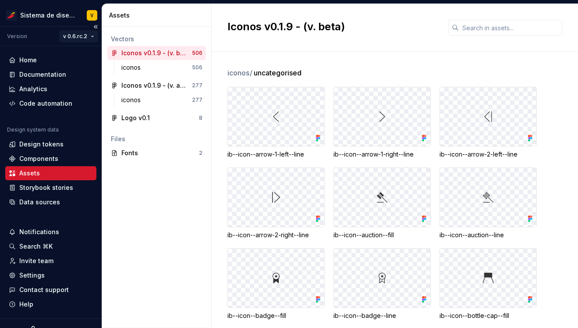
click at [73, 33] on html "Sistema de diseño Iberia V Version v 0.6.rc.2 Home Documentation Analytics Code…" at bounding box center [289, 164] width 578 height 328
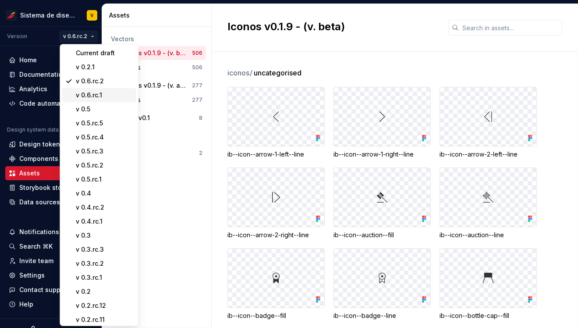
click at [94, 95] on div "v 0.6.rc.1" at bounding box center [104, 95] width 57 height 9
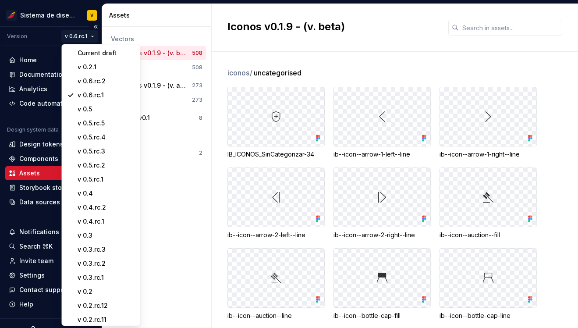
click at [76, 36] on html "Sistema de diseño Iberia V Version v 0.6.rc.1 Home Documentation Analytics Code…" at bounding box center [289, 164] width 578 height 328
click at [96, 109] on div "v 0.5" at bounding box center [106, 109] width 57 height 9
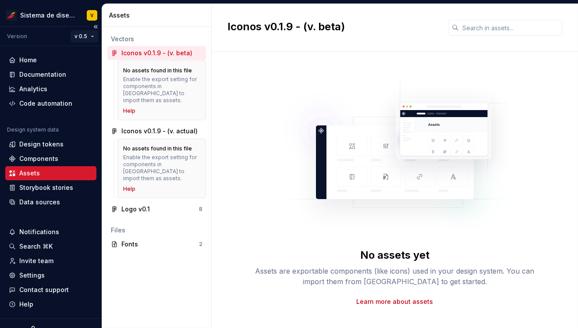
click at [85, 35] on html "Sistema de diseño Iberia V Version v 0.5 Home Documentation Analytics Code auto…" at bounding box center [289, 164] width 578 height 328
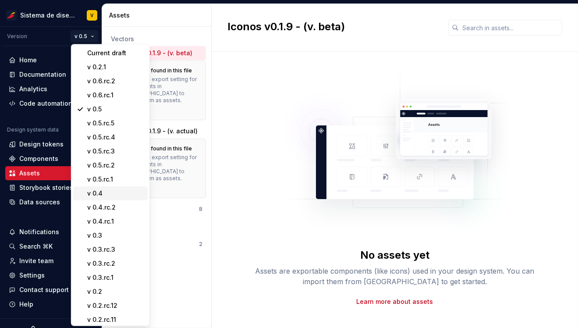
click at [104, 188] on div "v 0.4" at bounding box center [110, 193] width 75 height 14
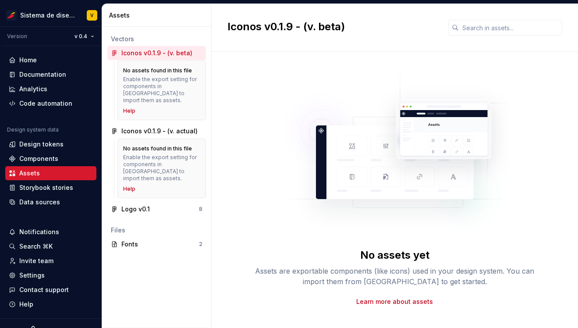
click at [147, 57] on div "Iconos v0.1.9 - (v. beta)" at bounding box center [156, 53] width 99 height 14
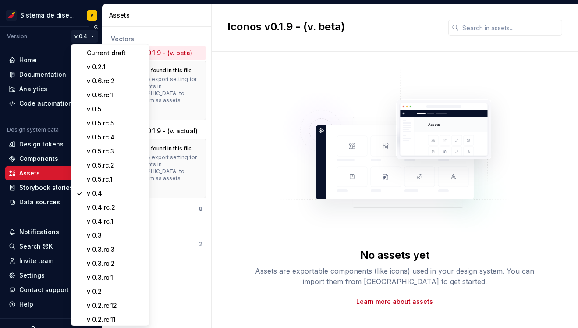
click at [89, 35] on html "Sistema de diseño Iberia V Version v 0.4 Home Documentation Analytics Code auto…" at bounding box center [289, 164] width 578 height 328
click at [116, 79] on div "v 0.6.rc.2" at bounding box center [115, 81] width 57 height 9
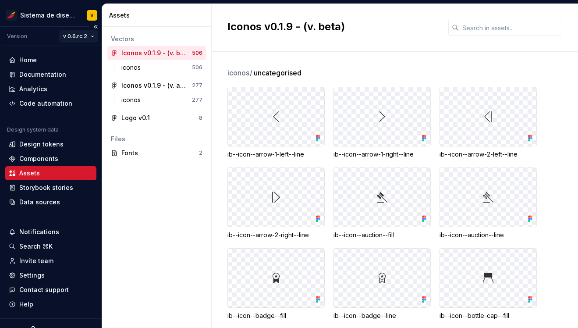
click at [78, 40] on html "Sistema de diseño Iberia V Version v 0.6.rc.2 Home Documentation Analytics Code…" at bounding box center [289, 164] width 578 height 328
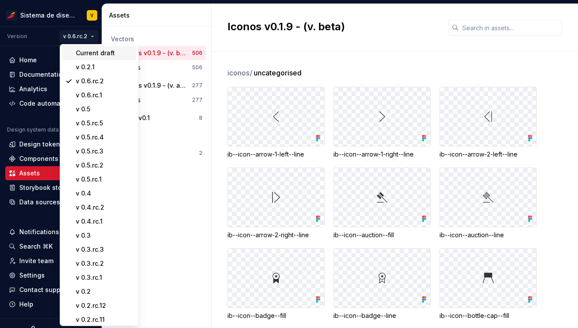
click at [90, 52] on div "Current draft" at bounding box center [104, 53] width 57 height 9
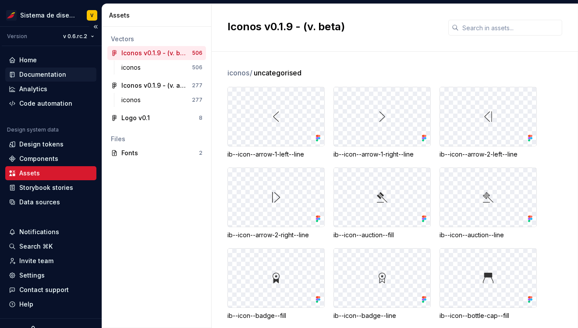
click at [42, 73] on div "Documentation" at bounding box center [42, 74] width 47 height 9
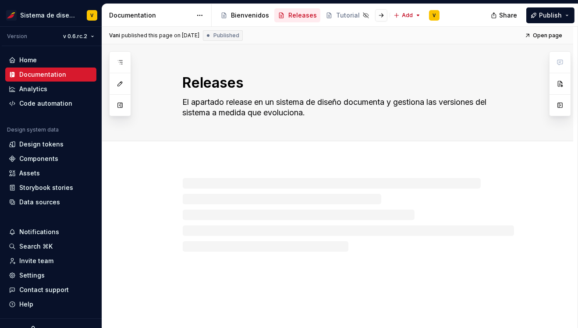
type textarea "*"
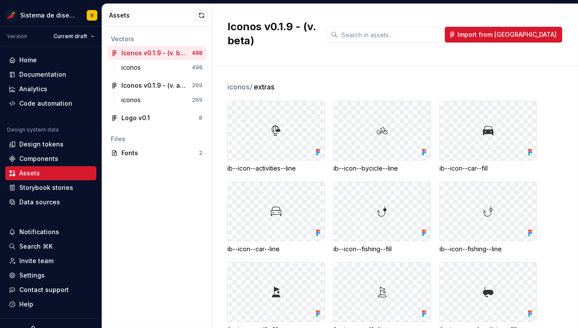
click at [161, 256] on div "Vectors Iconos v0.1.9 - (v. beta) 498 iconos 498 Iconos v0.1.9 - (v. actual) 26…" at bounding box center [156, 177] width 109 height 301
click at [53, 69] on div "Documentation" at bounding box center [50, 75] width 91 height 14
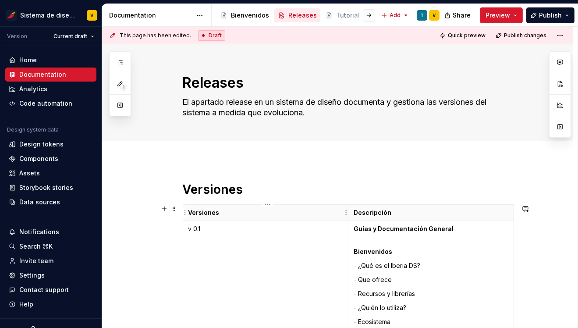
type textarea "*"
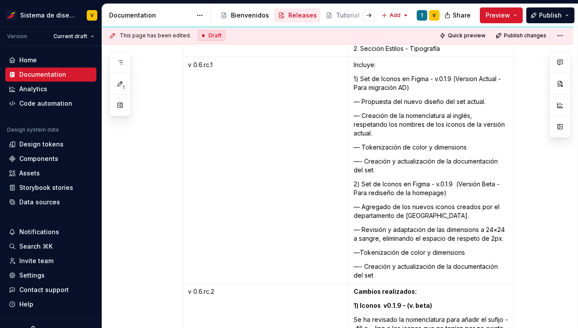
scroll to position [5641, 0]
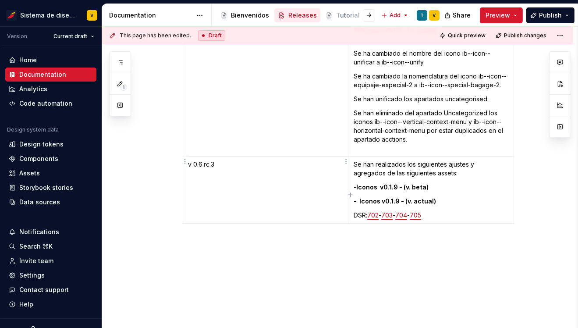
click at [219, 160] on p "v 0.6.rc.3" at bounding box center [266, 164] width 154 height 9
click at [442, 197] on p "- Iconos v0.1.9 - (v. actual)" at bounding box center [431, 201] width 155 height 9
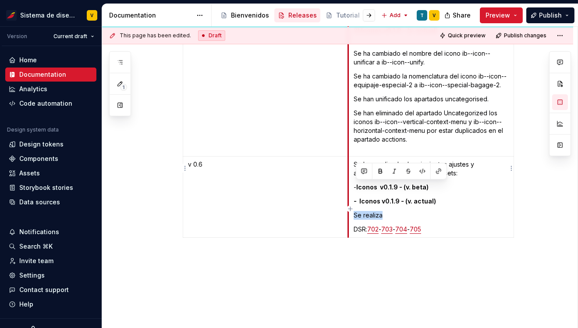
drag, startPoint x: 391, startPoint y: 186, endPoint x: 351, endPoint y: 185, distance: 39.5
click at [350, 185] on td "Se han realizados los siguientes ajustes y agregados de las siguientes assets: …" at bounding box center [431, 197] width 166 height 81
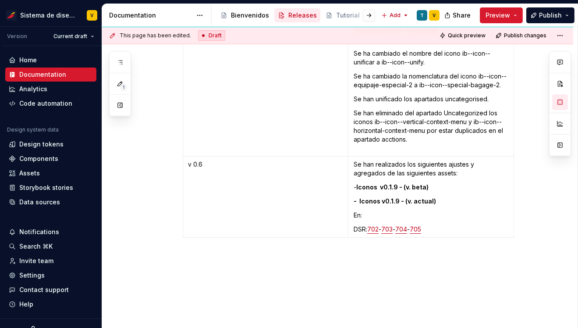
click at [360, 255] on div "This page has been edited. Draft Quick preview Publish changes Releases El apar…" at bounding box center [340, 178] width 476 height 302
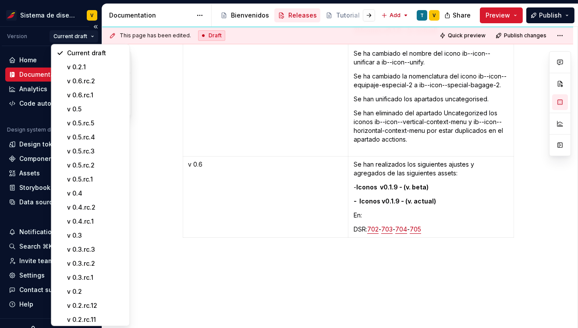
click at [64, 36] on html "Sistema de diseño Iberia V Version Current draft Home Documentation Analytics C…" at bounding box center [289, 164] width 578 height 328
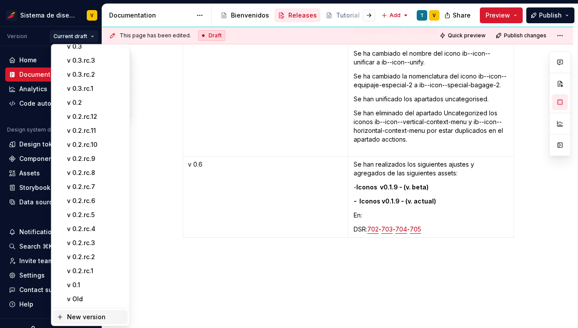
click at [89, 315] on div "New version" at bounding box center [95, 317] width 57 height 9
type textarea "*"
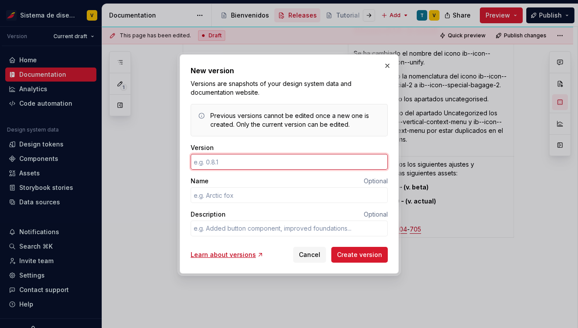
click at [217, 161] on input "Version" at bounding box center [289, 162] width 197 height 16
type input "0.2"
type textarea "*"
type input "0.6"
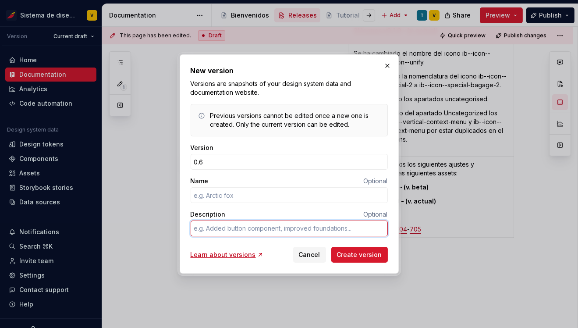
click at [203, 229] on textarea "Description" at bounding box center [289, 229] width 197 height 16
type textarea "*"
type textarea "d"
type textarea "*"
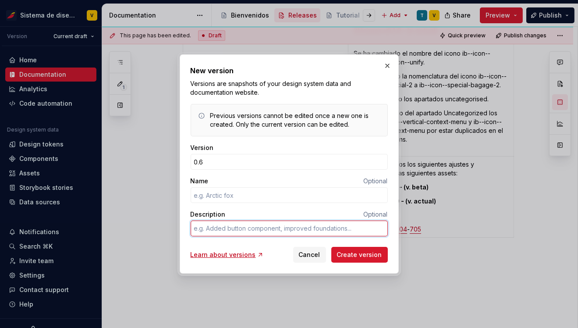
type textarea "D"
type textarea "*"
type textarea "DS"
type textarea "*"
type textarea "DSR"
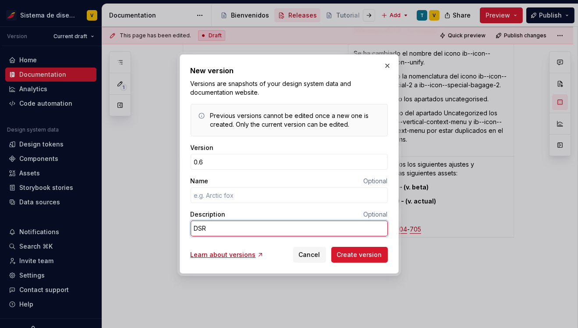
type textarea "*"
type textarea "DSR"
type textarea "*"
type textarea "DSR -"
type textarea "*"
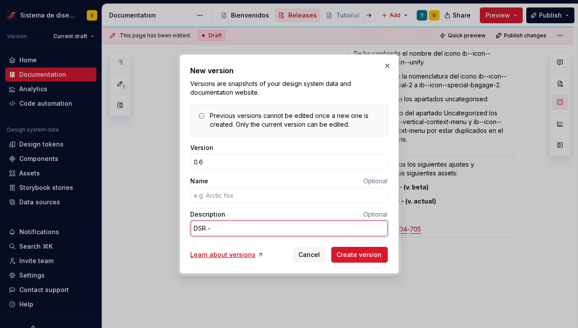
type textarea "DSR - 7"
type textarea "*"
type textarea "DSR - 70"
type textarea "*"
type textarea "DSR - 700"
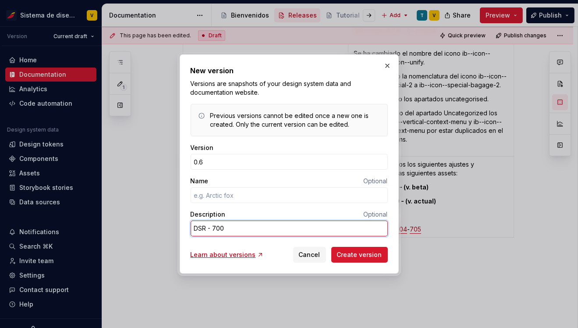
type textarea "*"
type textarea "DSR - 70"
type textarea "*"
type textarea "DSR - 702"
type textarea "*"
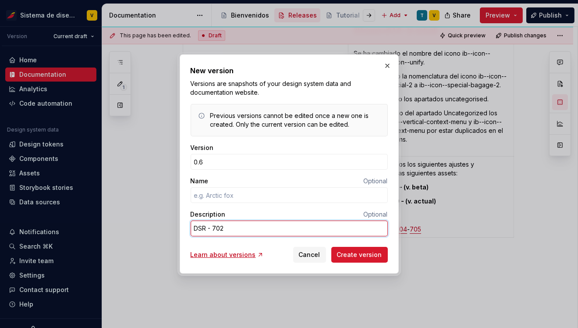
type textarea "DSR - 702-"
type textarea "*"
type textarea "DSR - 702-"
type textarea "*"
type textarea "DSR - 702-"
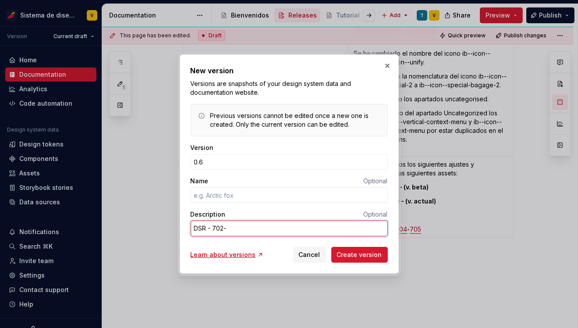
type textarea "*"
type textarea "DSR - 702-"
type textarea "*"
type textarea "DSR - 702- 7"
type textarea "*"
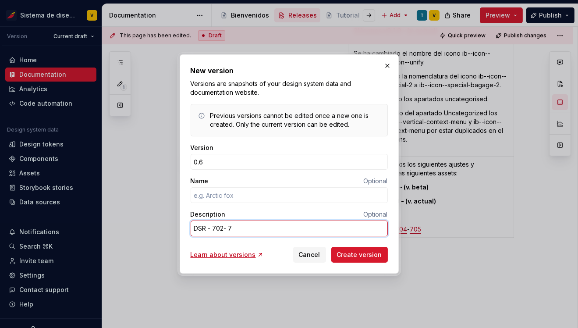
type textarea "DSR - 702- 70"
type textarea "*"
type textarea "DSR - 702- 703"
type textarea "*"
type textarea "DSR - 702- 703"
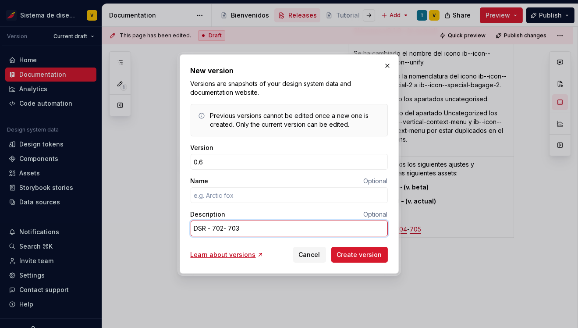
type textarea "*"
type textarea "DSR - 702- 703 -"
type textarea "*"
type textarea "DSR - 702- 703 -"
type textarea "*"
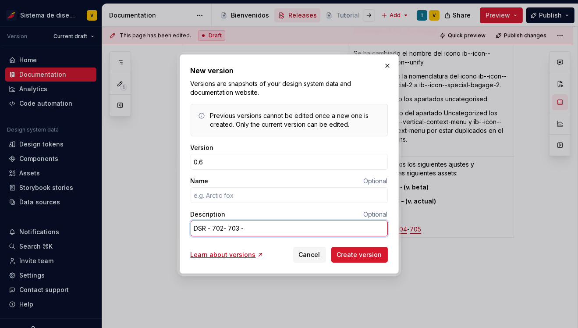
type textarea "DSR - 702- 703 - 7"
type textarea "*"
type textarea "DSR - 702- 703 - 70"
type textarea "*"
type textarea "DSR - 702- 703 - 704"
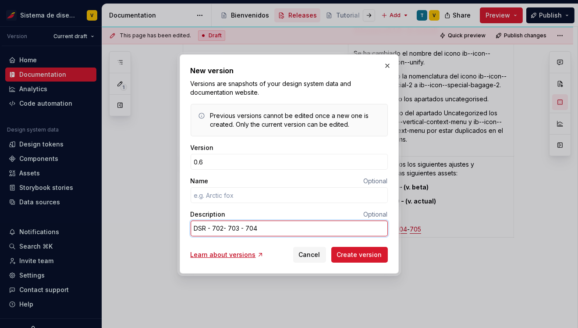
type textarea "*"
type textarea "DSR - 702- 703 - 704"
type textarea "*"
type textarea "DSR - 702- 703 - 704 -"
type textarea "*"
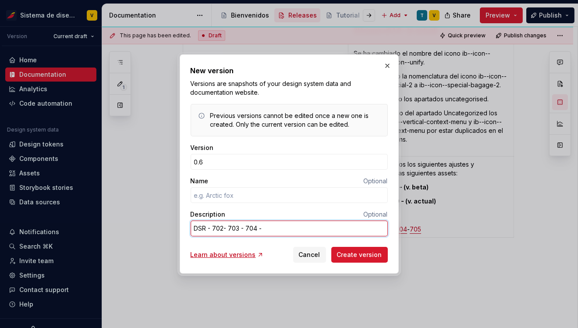
type textarea "DSR - 702- 703 - 704 -"
type textarea "*"
type textarea "DSR - 702- 703 - 704 - 7"
type textarea "*"
type textarea "DSR - 702- 703 - 704 - 70"
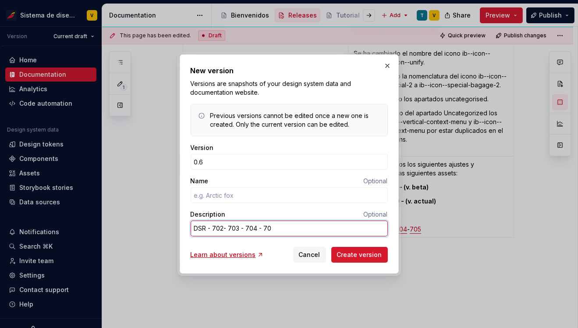
type textarea "*"
type textarea "DSR - 702- 703 - 704 - 705"
type textarea "*"
type textarea "DSR - 702- 703 - 704 - 705"
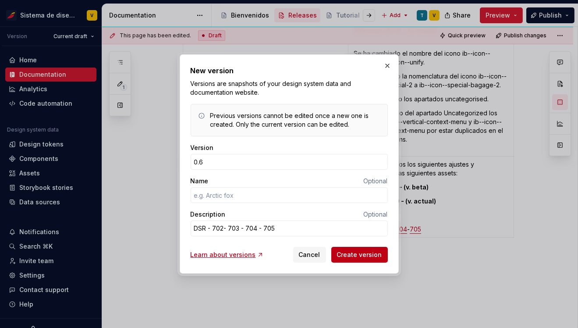
click at [356, 257] on span "Create version" at bounding box center [359, 254] width 45 height 9
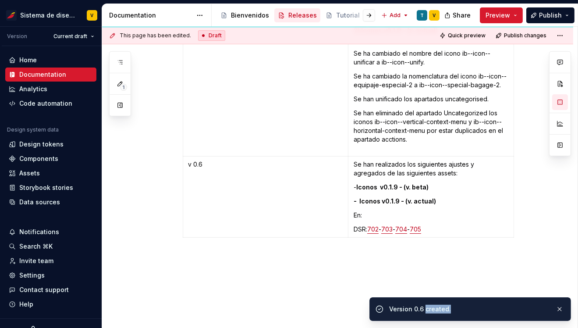
drag, startPoint x: 424, startPoint y: 311, endPoint x: 454, endPoint y: 311, distance: 29.4
click at [454, 311] on div "Version 0.6 created." at bounding box center [469, 309] width 160 height 9
click at [543, 11] on span "Publish" at bounding box center [550, 15] width 23 height 9
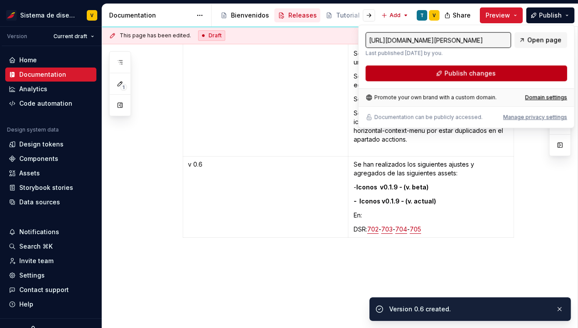
click at [457, 75] on span "Publish changes" at bounding box center [470, 73] width 51 height 9
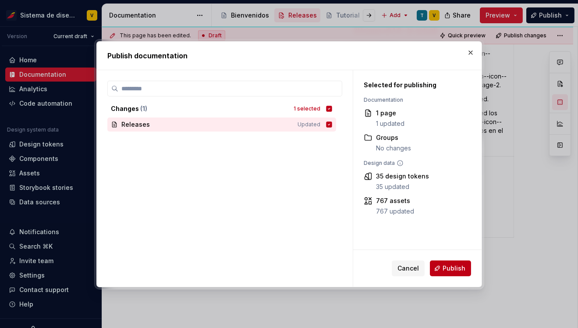
click at [442, 267] on button "Publish" at bounding box center [450, 268] width 41 height 16
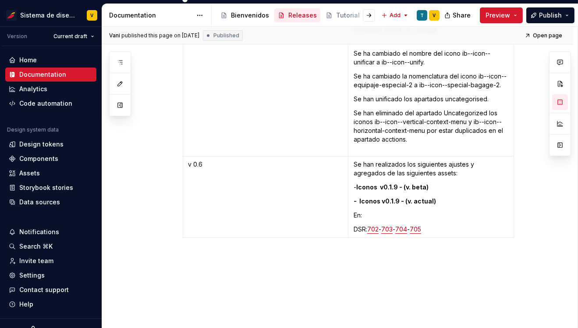
type textarea "*"
